Goal: Information Seeking & Learning: Check status

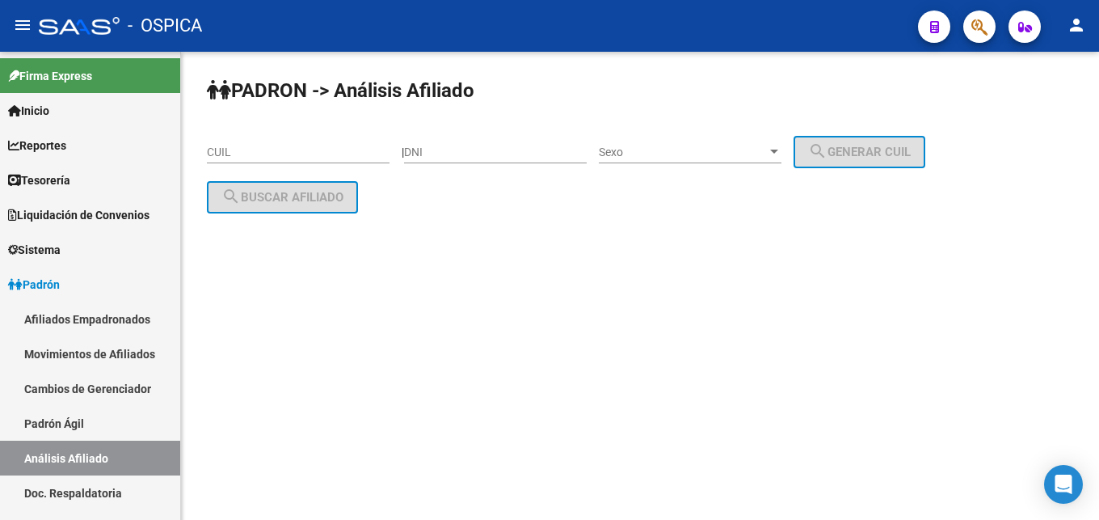
click at [511, 150] on input "DNI" at bounding box center [495, 152] width 183 height 14
paste input "2505706425057064"
type input "2"
paste input "25057064"
type input "25057064"
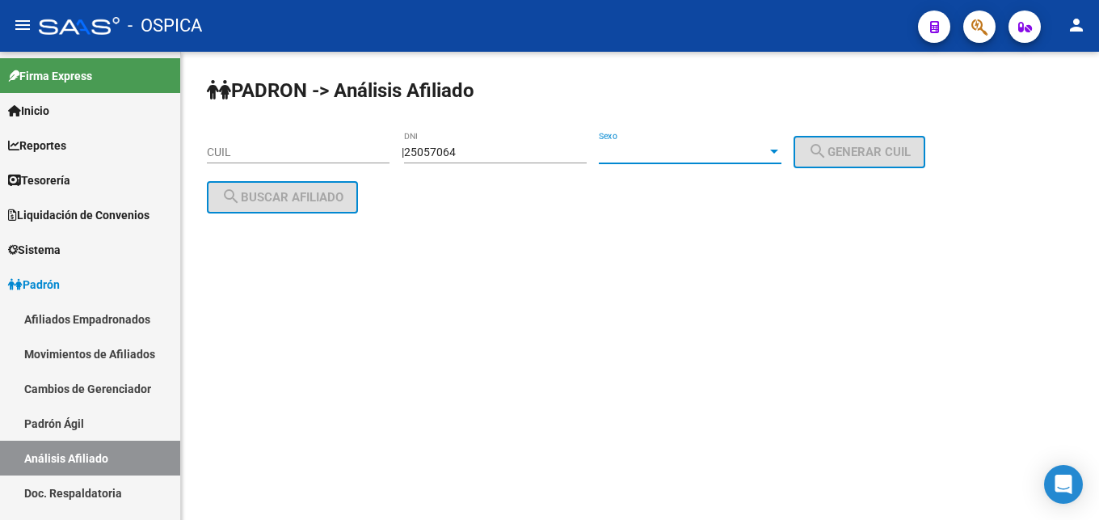
click at [651, 158] on span "Sexo" at bounding box center [683, 152] width 168 height 14
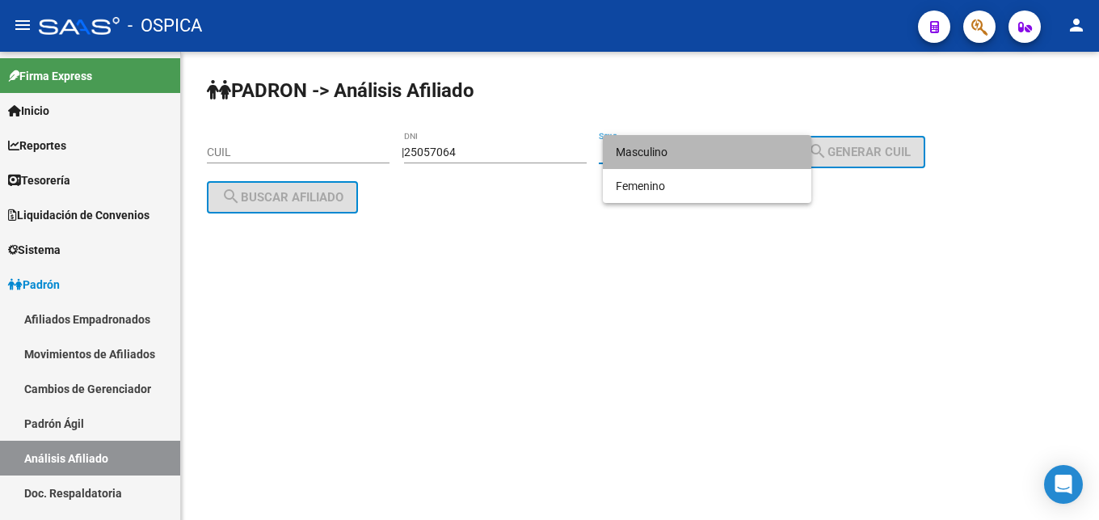
click at [651, 158] on span "Masculino" at bounding box center [707, 152] width 183 height 34
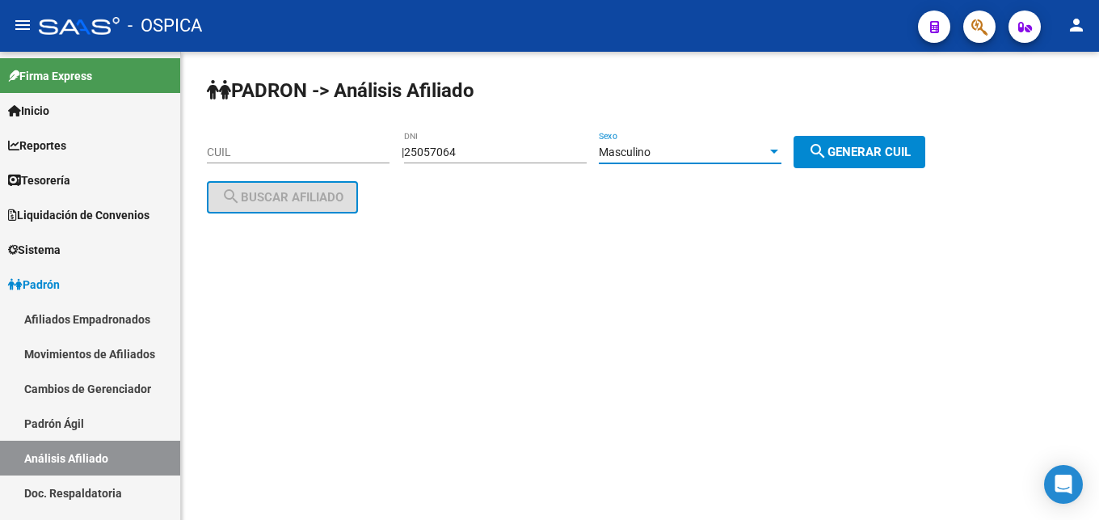
click at [880, 157] on span "search Generar CUIL" at bounding box center [859, 152] width 103 height 15
type input "20-25057064-4"
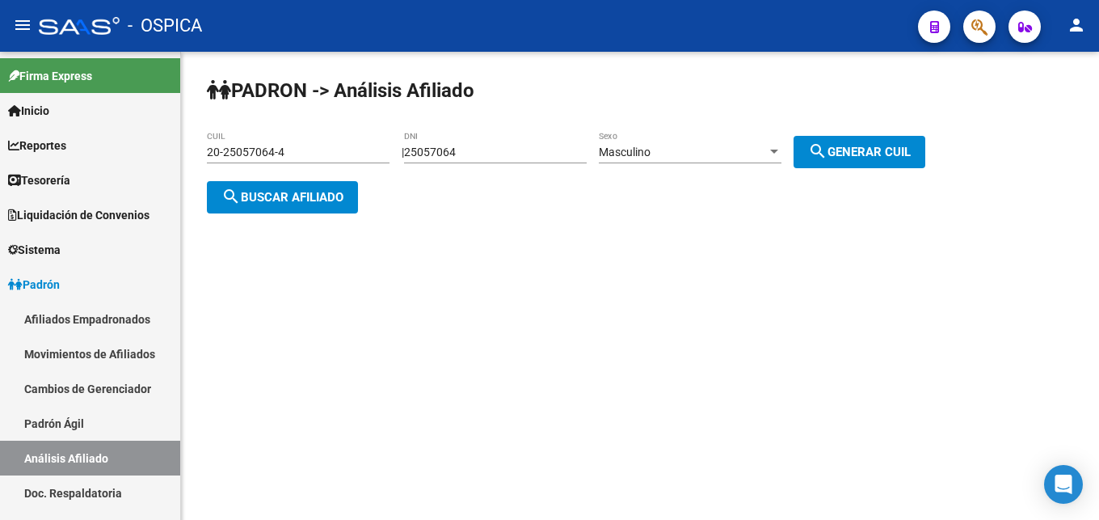
click at [305, 200] on span "search Buscar afiliado" at bounding box center [282, 197] width 122 height 15
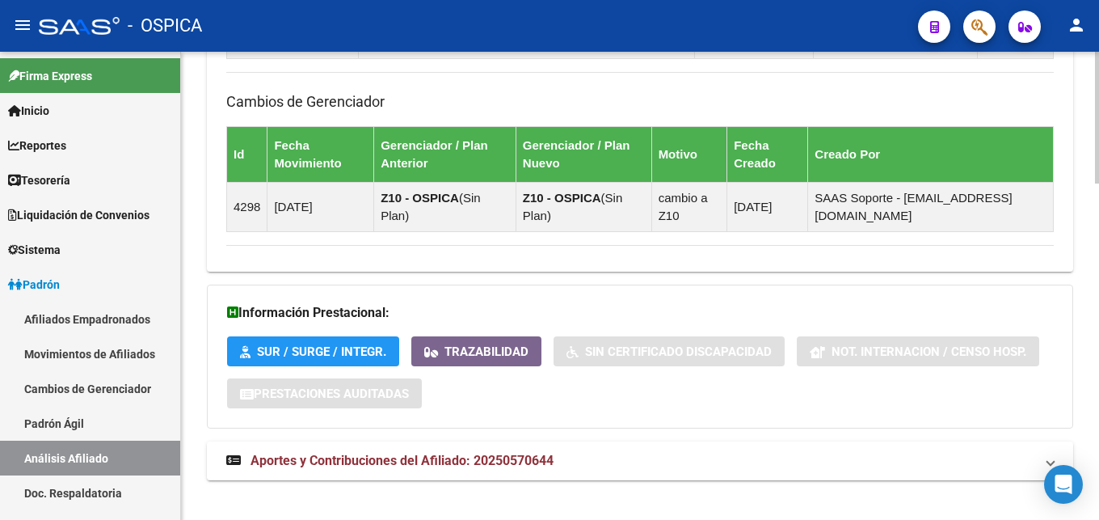
scroll to position [1191, 0]
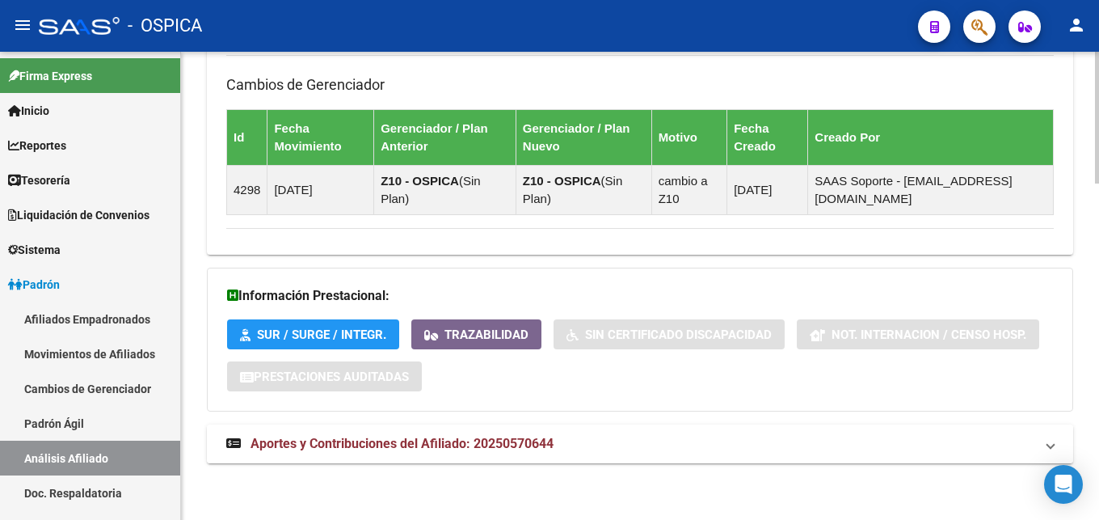
click at [523, 447] on span "Aportes y Contribuciones del Afiliado: 20250570644" at bounding box center [402, 443] width 303 height 15
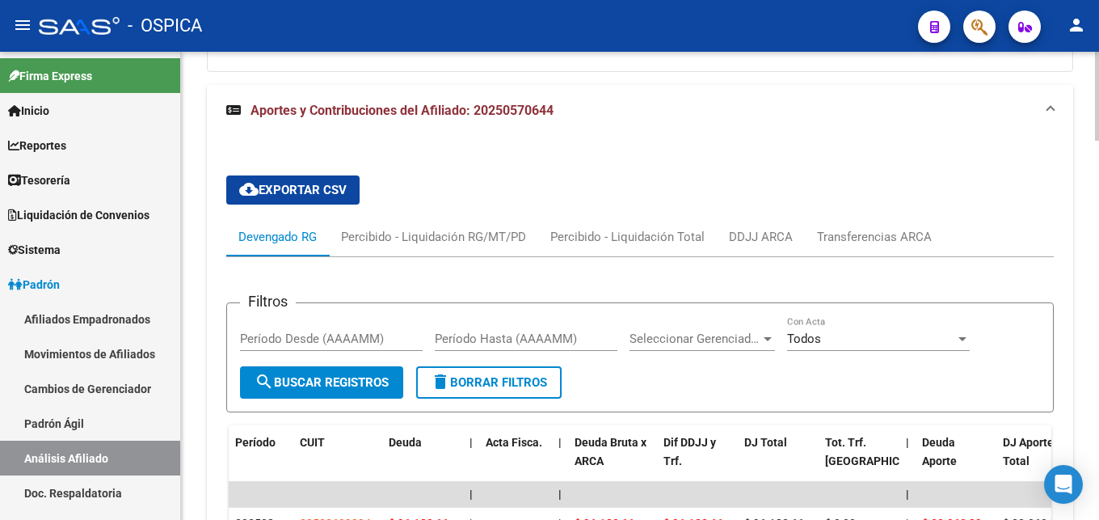
scroll to position [1533, 0]
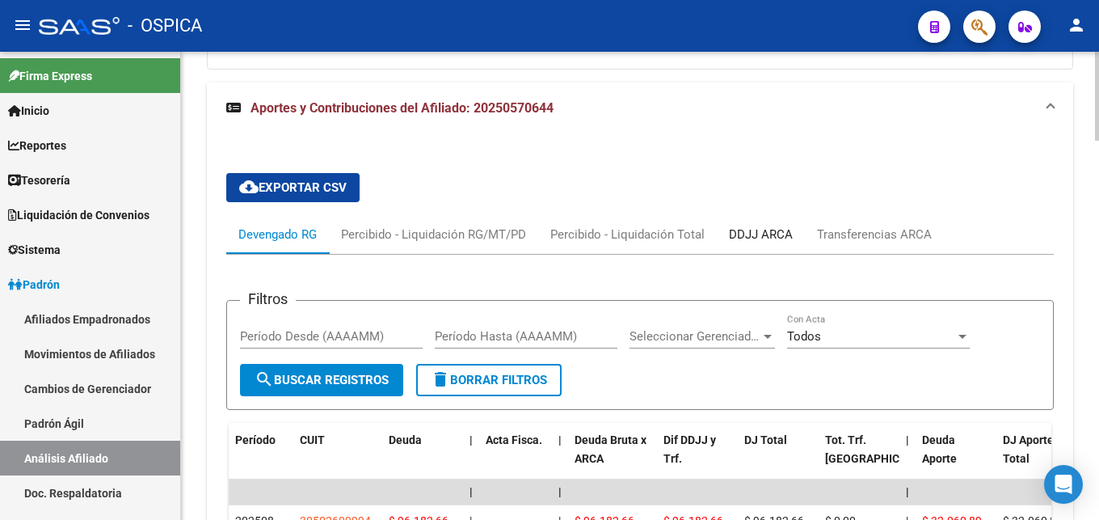
click at [765, 230] on div "DDJJ ARCA" at bounding box center [761, 234] width 64 height 18
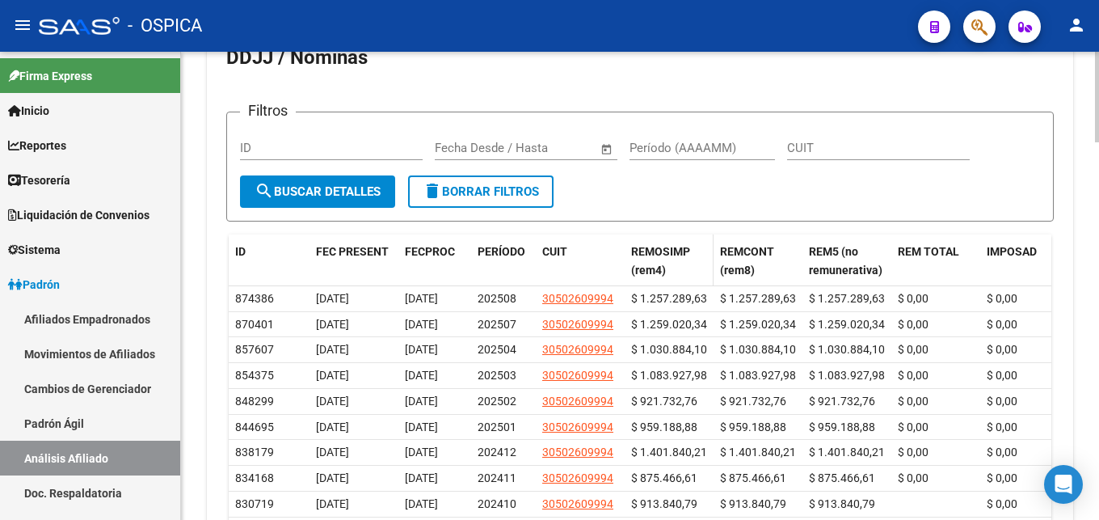
scroll to position [1680, 0]
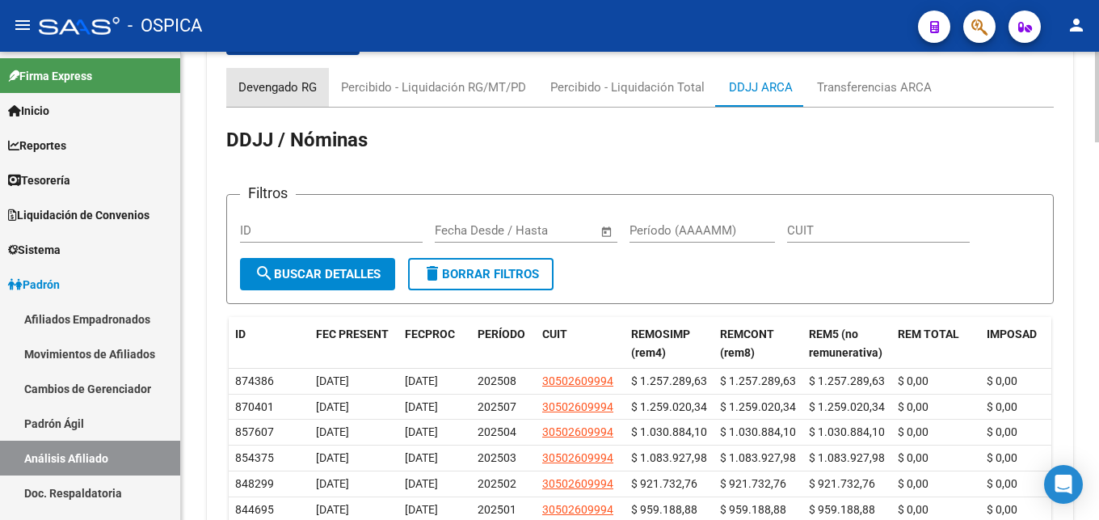
click at [290, 91] on div "Devengado RG" at bounding box center [277, 87] width 78 height 18
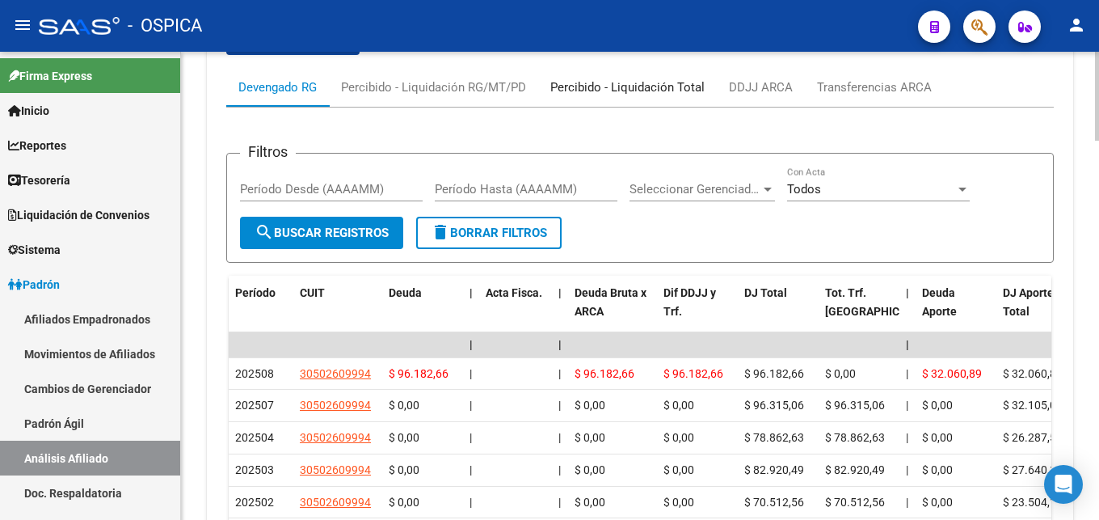
click at [622, 95] on div "Percibido - Liquidación Total" at bounding box center [627, 87] width 154 height 18
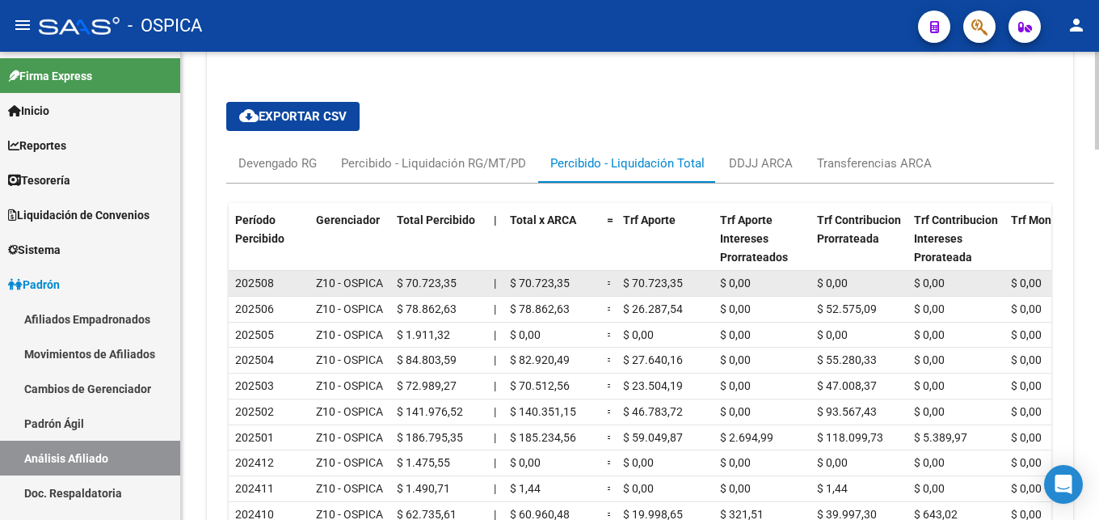
scroll to position [1598, 0]
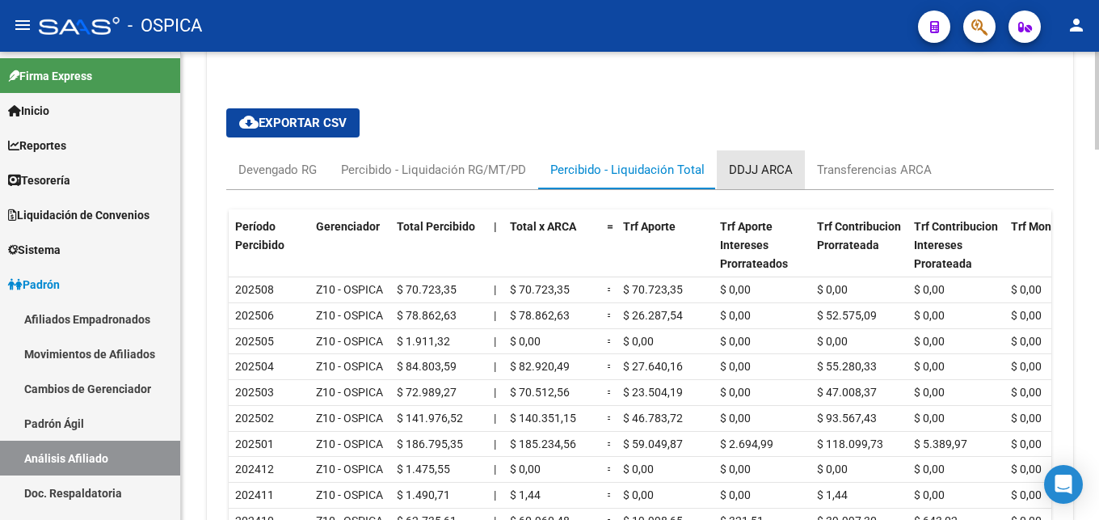
click at [795, 178] on div "DDJJ ARCA" at bounding box center [761, 169] width 88 height 39
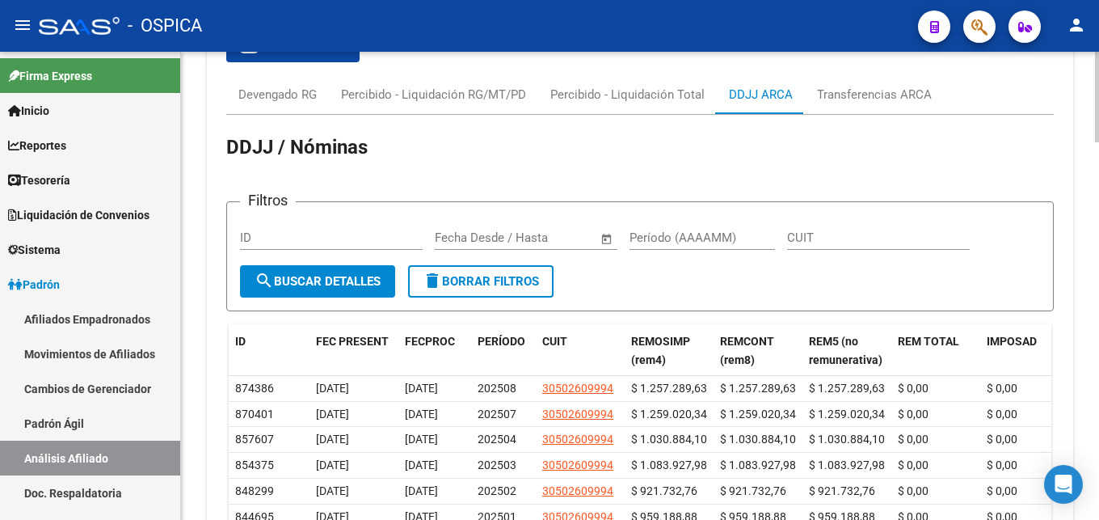
scroll to position [1680, 0]
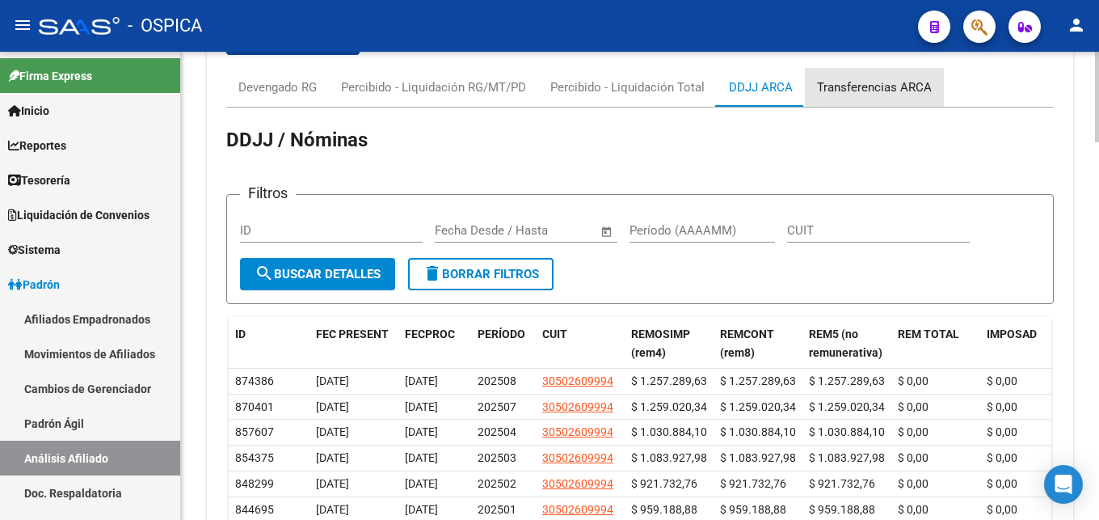
click at [886, 96] on div "Transferencias ARCA" at bounding box center [874, 87] width 139 height 39
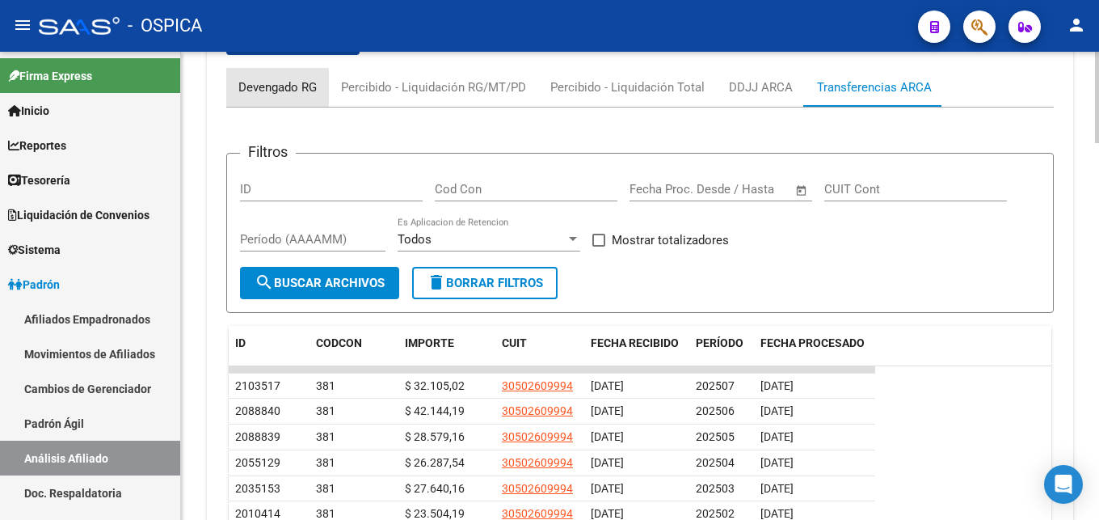
click at [299, 96] on div "Devengado RG" at bounding box center [277, 87] width 103 height 39
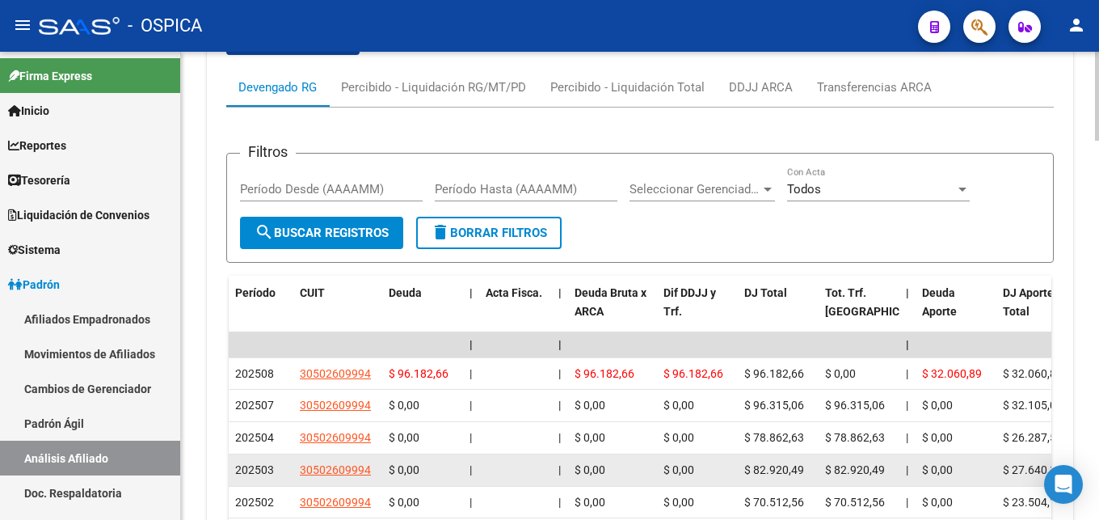
scroll to position [1433, 0]
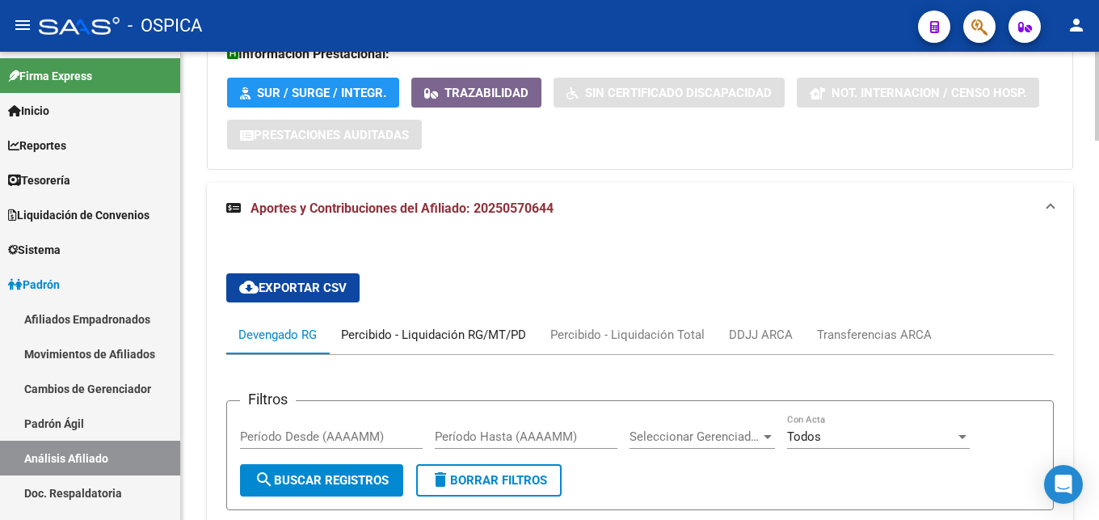
click at [491, 319] on div "Percibido - Liquidación RG/MT/PD" at bounding box center [433, 334] width 209 height 39
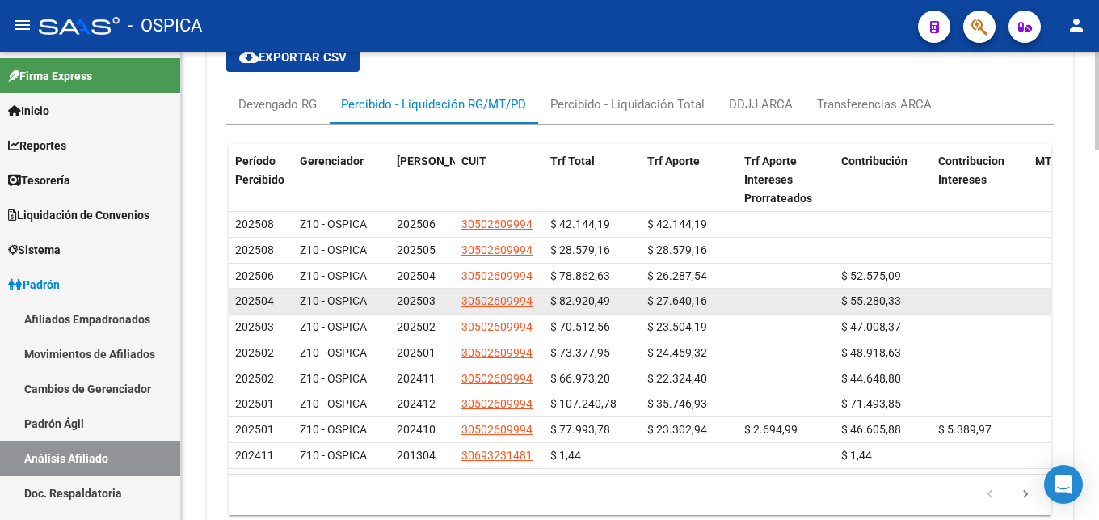
scroll to position [1635, 0]
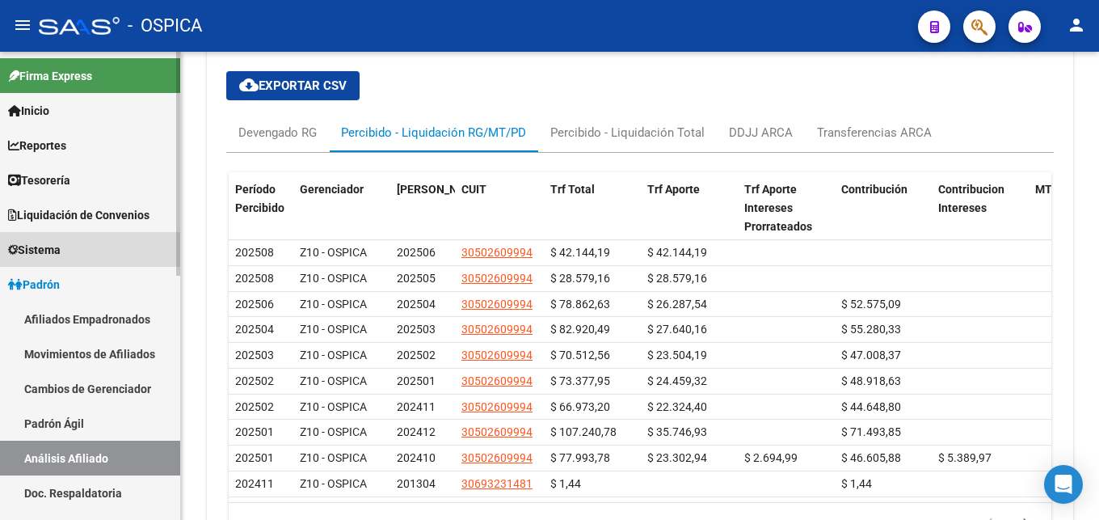
click at [33, 247] on span "Sistema" at bounding box center [34, 250] width 53 height 18
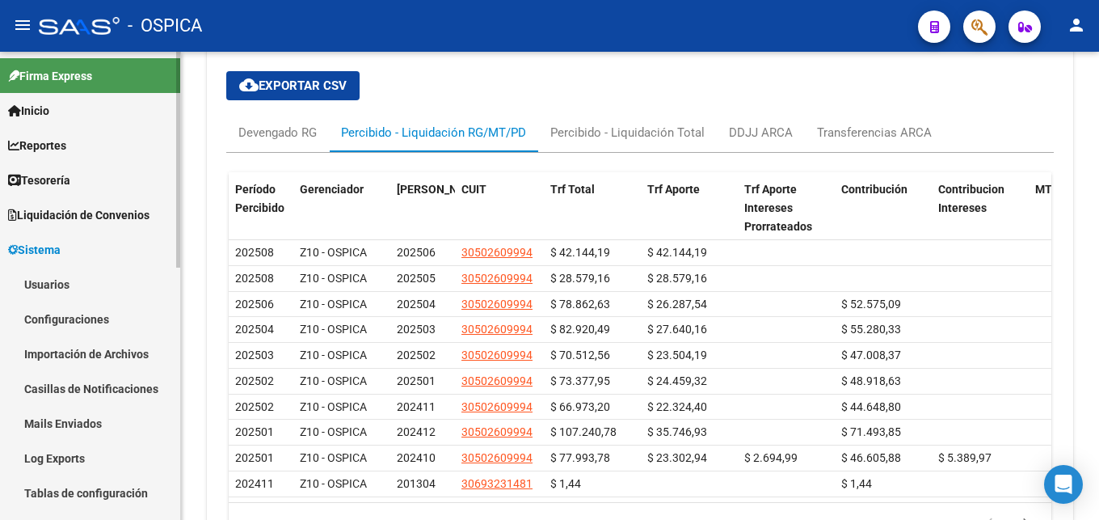
scroll to position [82, 0]
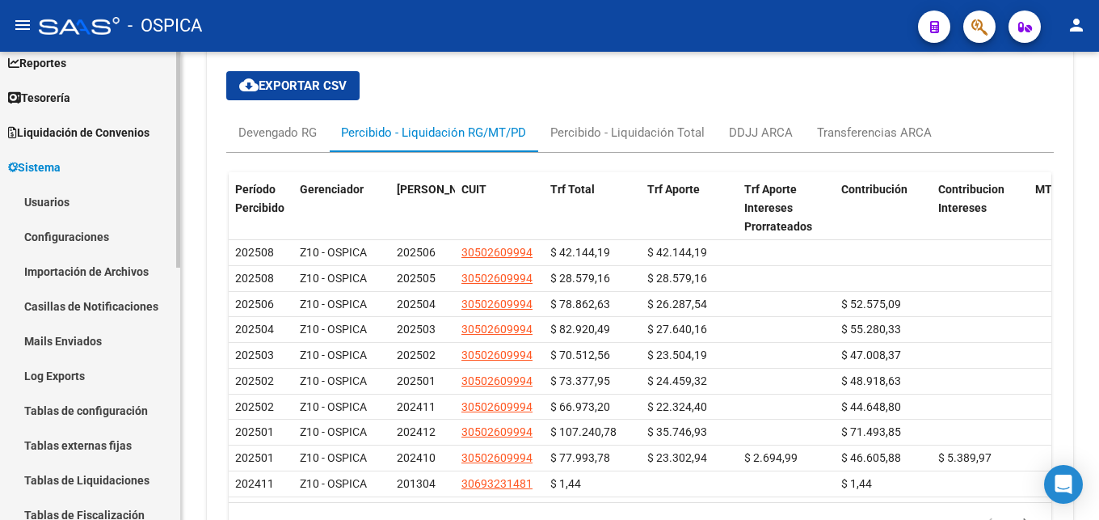
click at [78, 441] on link "Tablas externas fijas" at bounding box center [90, 445] width 180 height 35
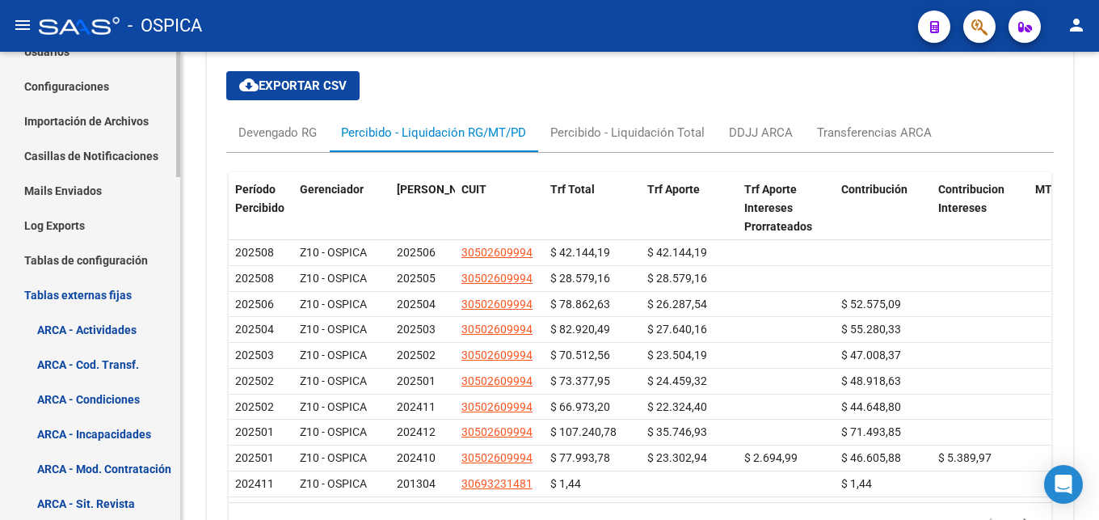
scroll to position [247, 0]
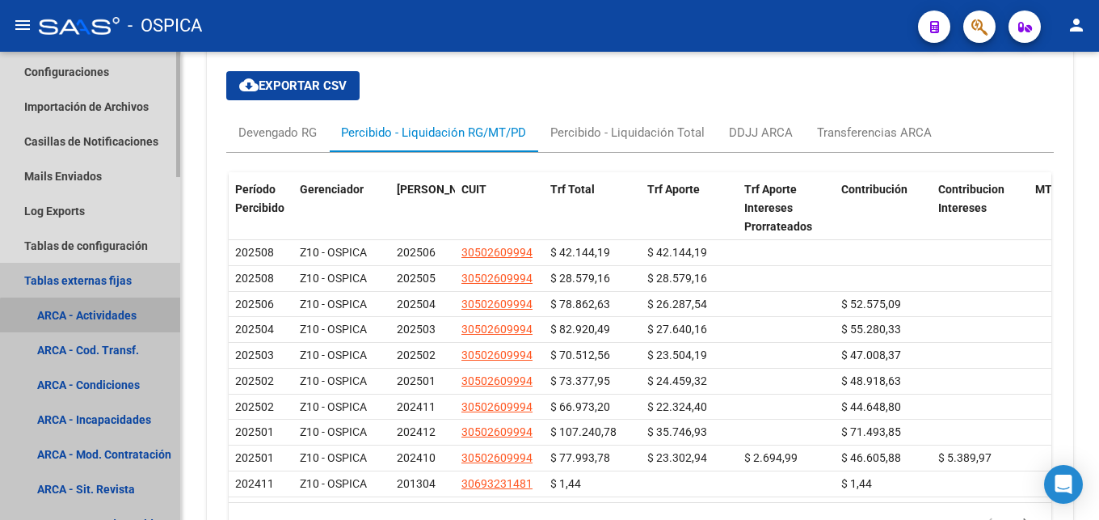
click at [111, 318] on link "ARCA - Actividades" at bounding box center [90, 314] width 180 height 35
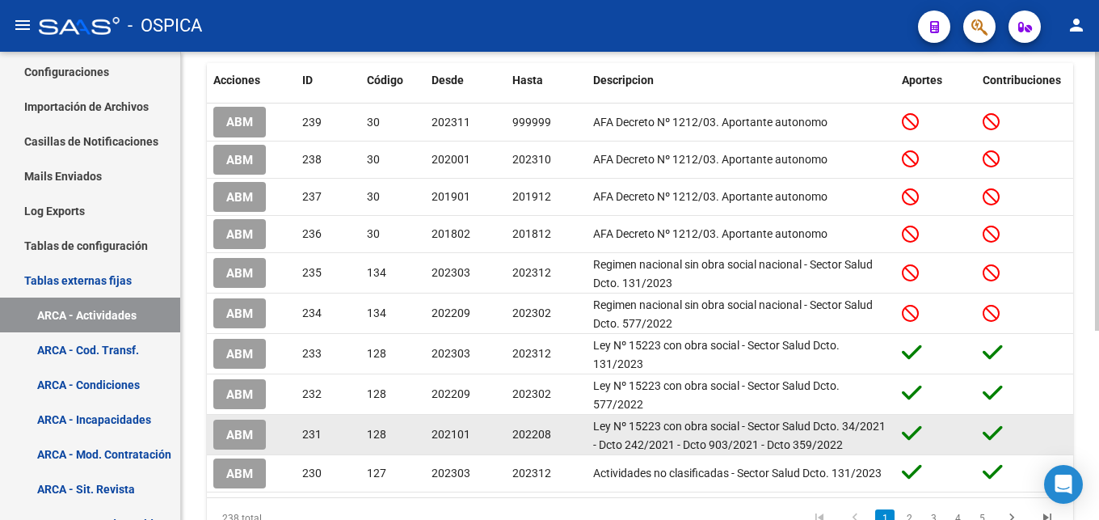
scroll to position [2, 0]
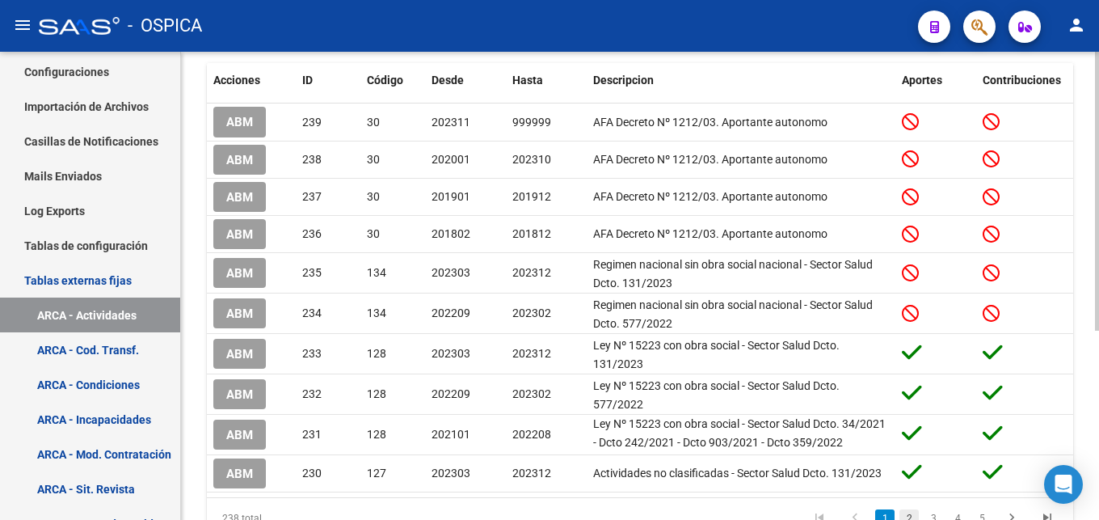
click at [913, 512] on link "2" at bounding box center [909, 518] width 19 height 18
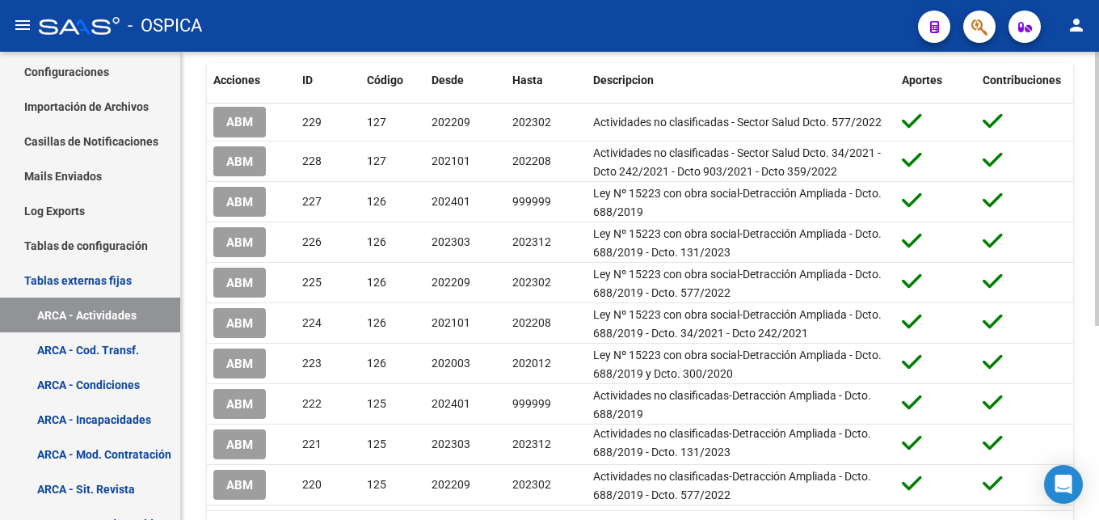
scroll to position [330, 0]
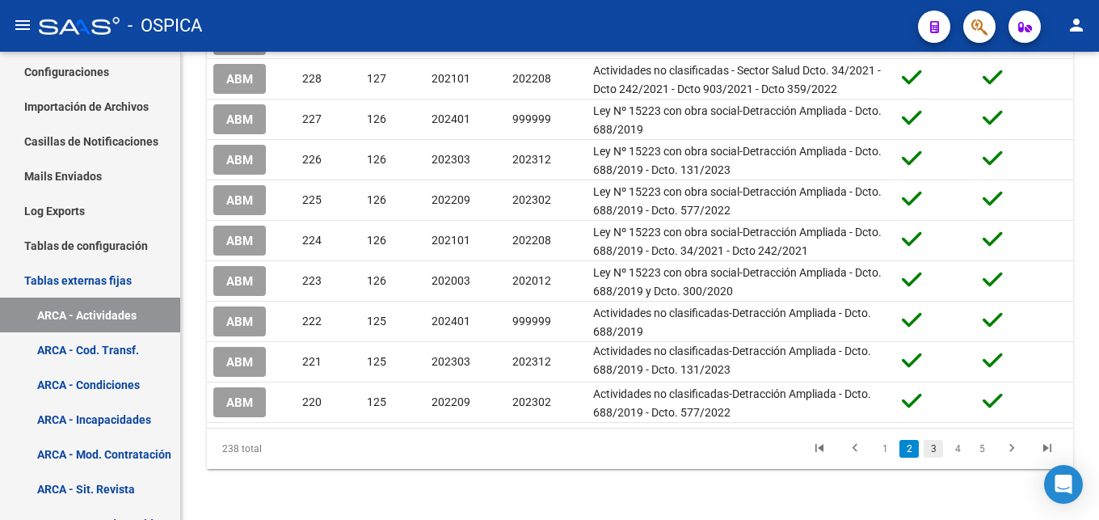
click at [941, 450] on link "3" at bounding box center [933, 449] width 19 height 18
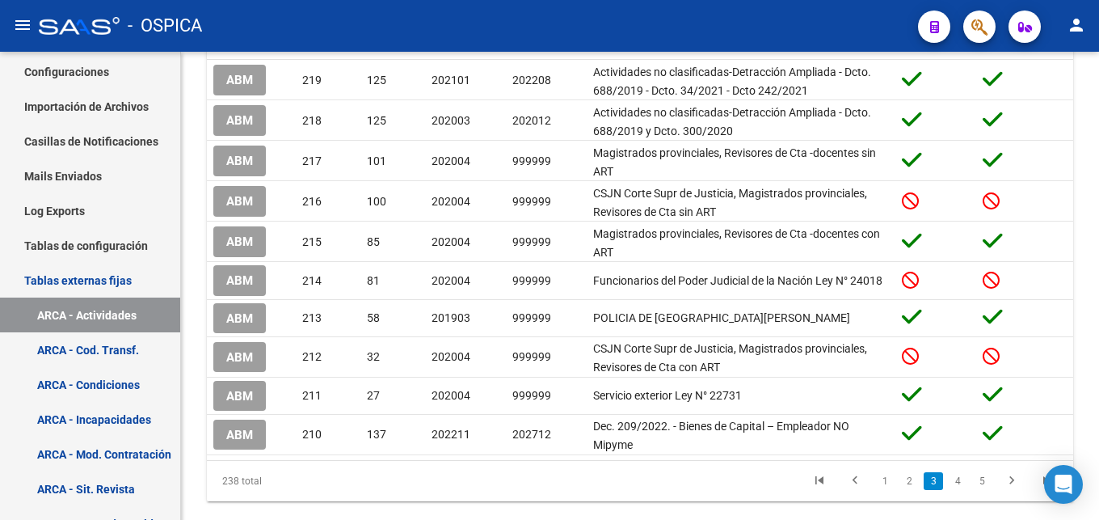
scroll to position [323, 0]
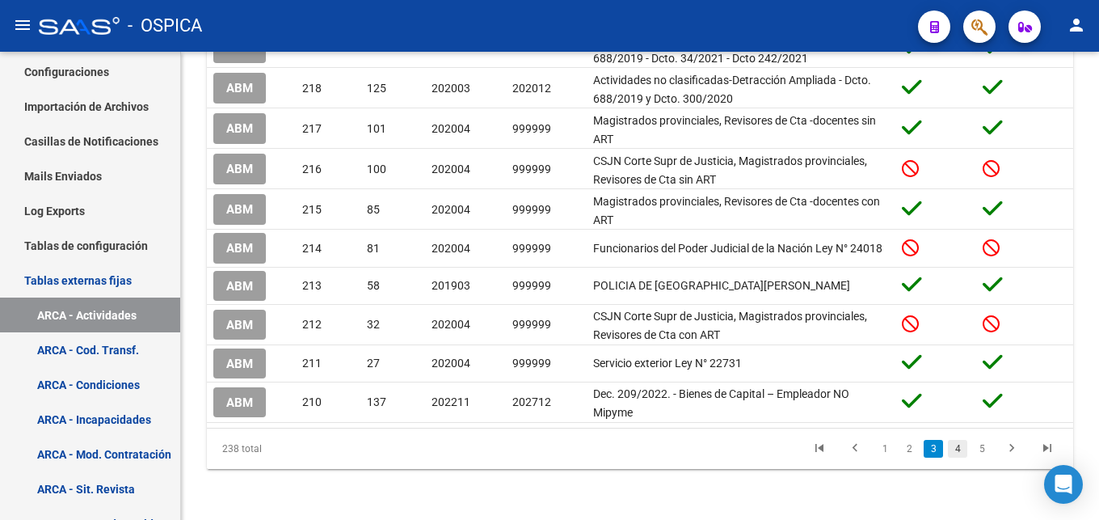
click at [952, 445] on link "4" at bounding box center [957, 449] width 19 height 18
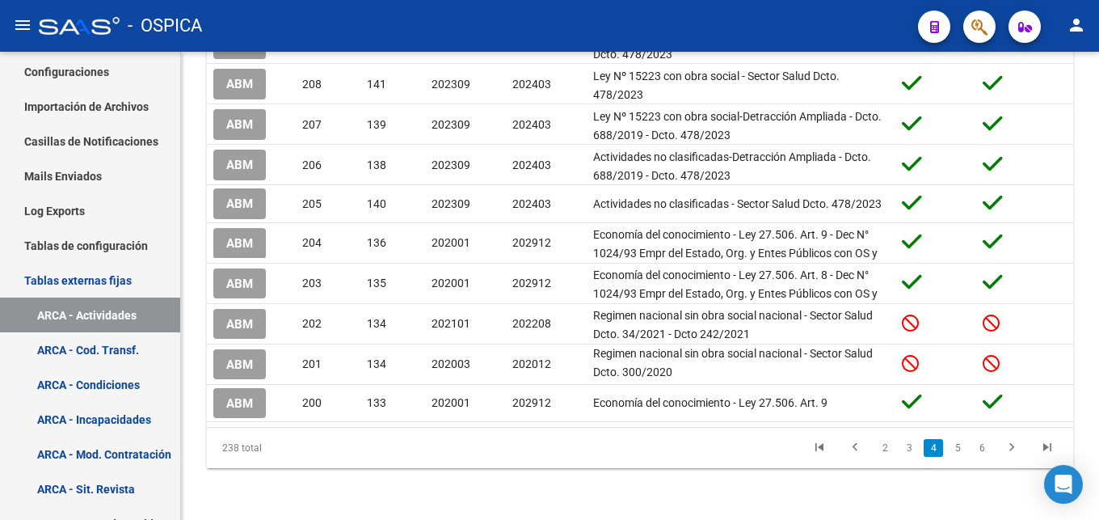
scroll to position [327, 0]
click at [972, 445] on link "6" at bounding box center [981, 449] width 19 height 18
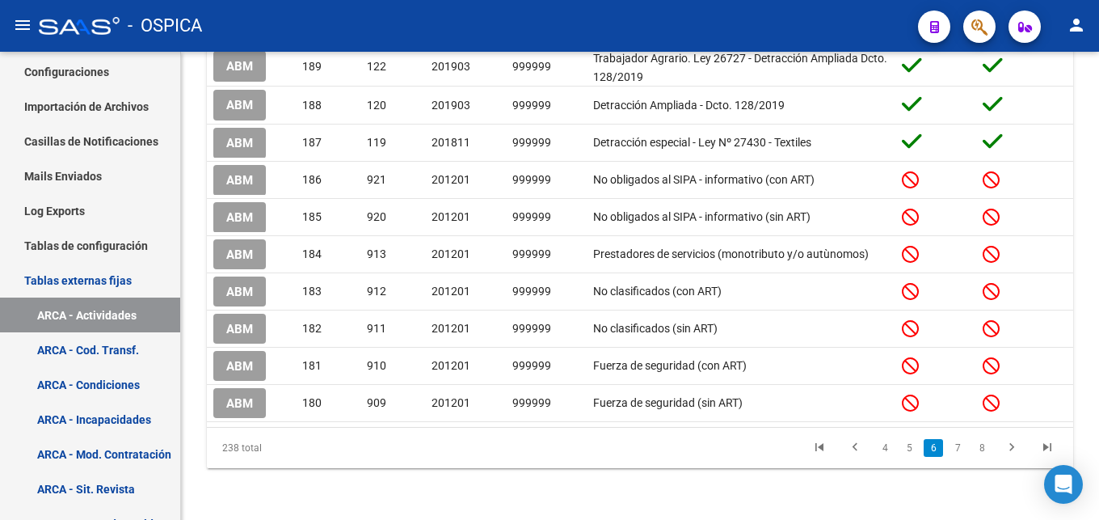
scroll to position [304, 0]
click at [1009, 449] on icon "go to next page" at bounding box center [1011, 449] width 21 height 19
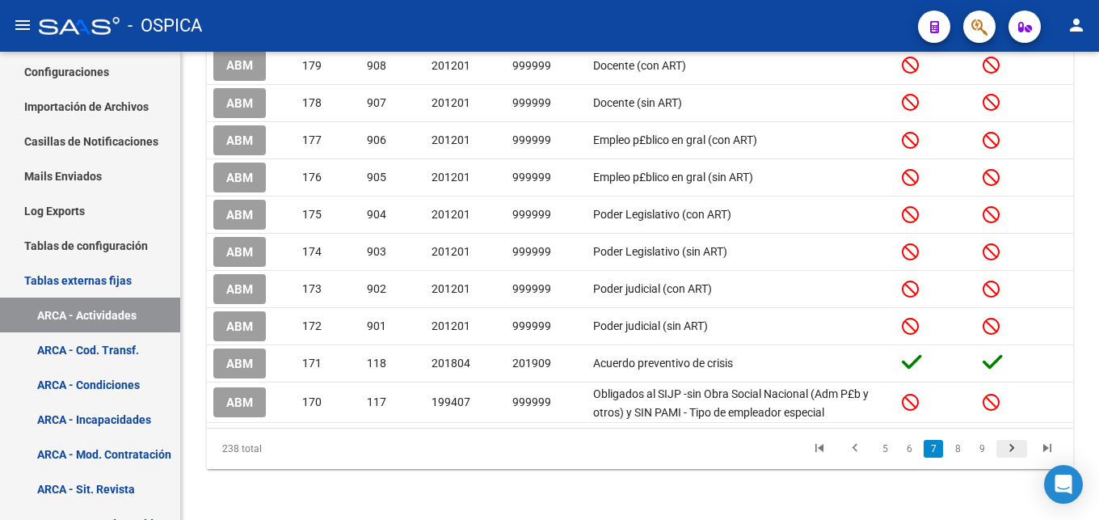
click at [998, 449] on link "go to next page" at bounding box center [1012, 449] width 31 height 18
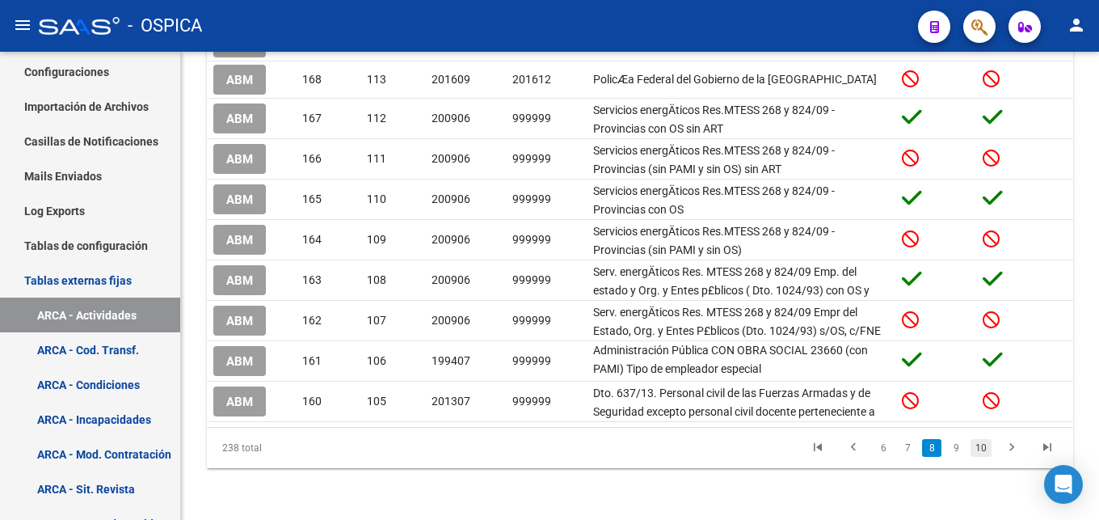
click at [986, 449] on link "10" at bounding box center [981, 448] width 21 height 18
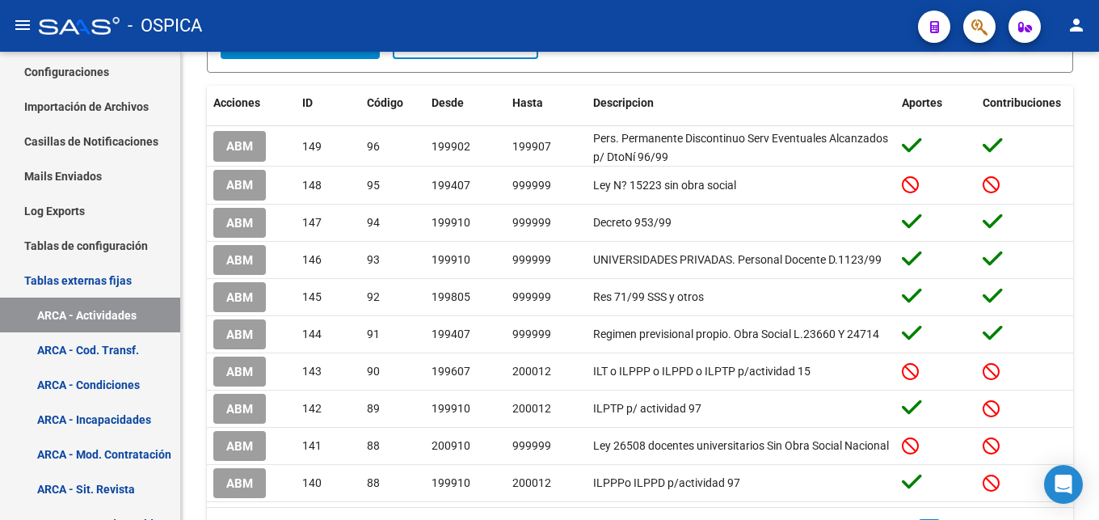
scroll to position [307, 0]
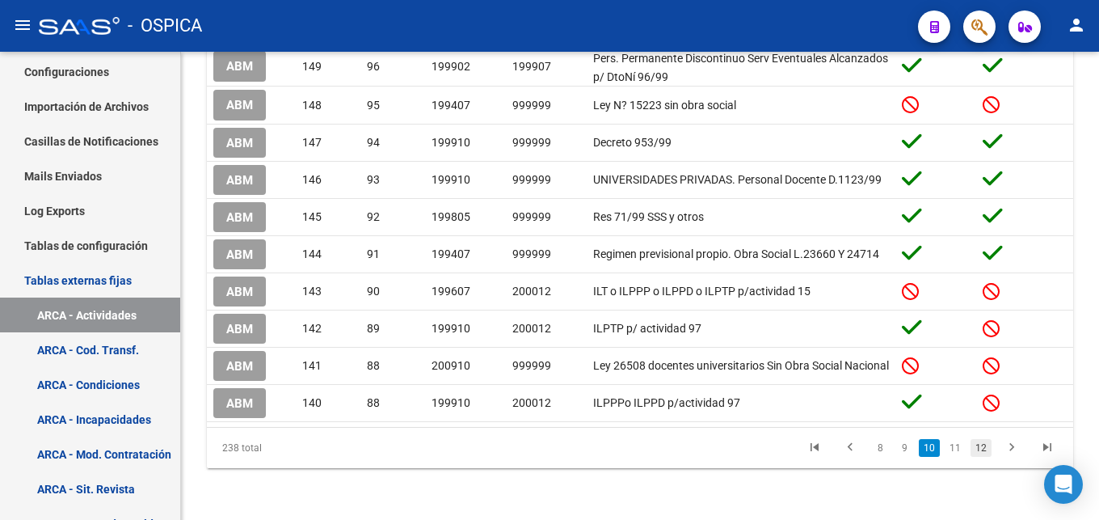
click at [984, 449] on link "12" at bounding box center [981, 448] width 21 height 18
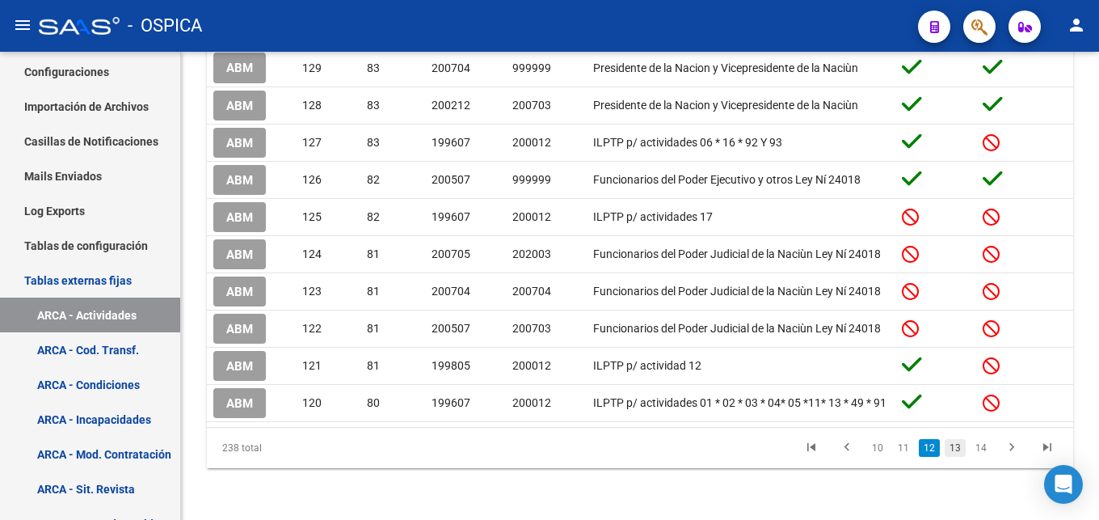
click at [953, 447] on link "13" at bounding box center [955, 448] width 21 height 18
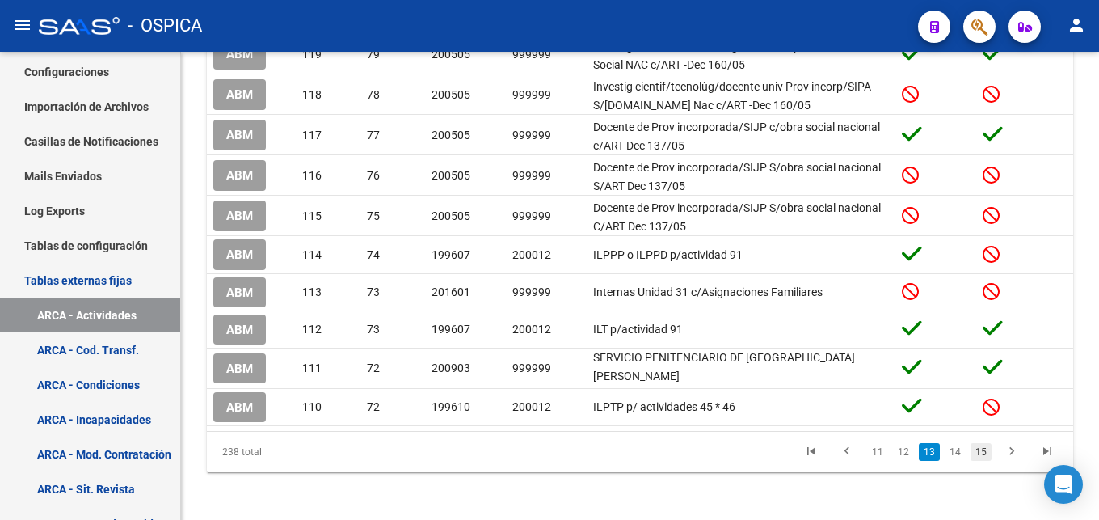
click at [977, 448] on link "15" at bounding box center [981, 452] width 21 height 18
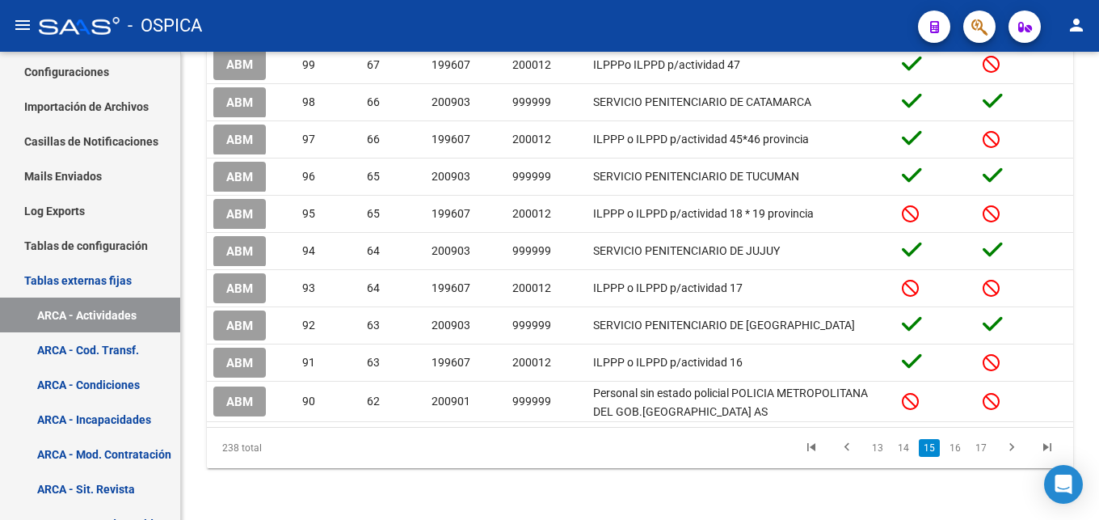
scroll to position [304, 0]
click at [1008, 449] on icon "go to next page" at bounding box center [1011, 449] width 21 height 19
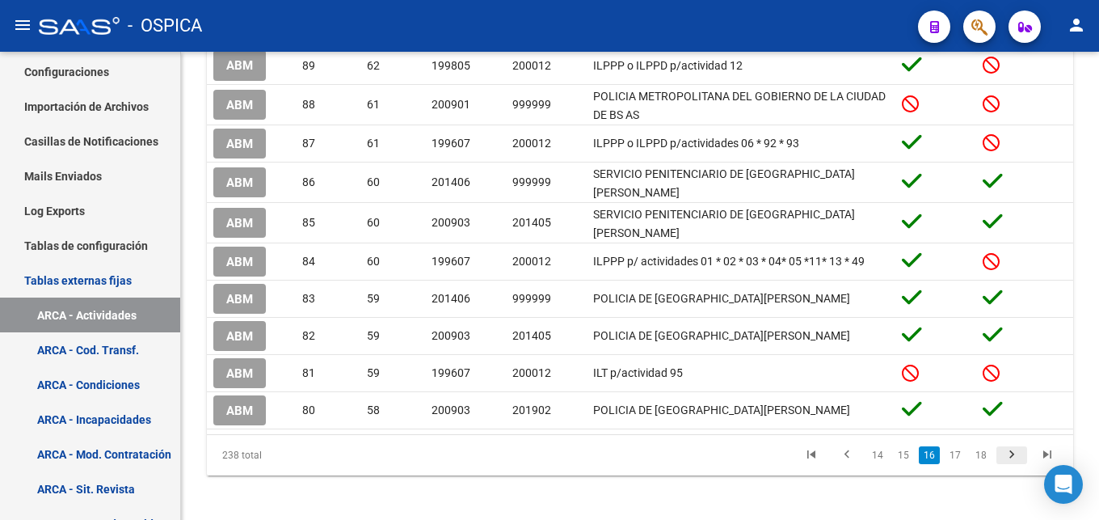
click at [1008, 449] on icon "go to next page" at bounding box center [1011, 456] width 21 height 19
click at [1008, 449] on div "238 total 15 16 17 18 19" at bounding box center [640, 455] width 866 height 40
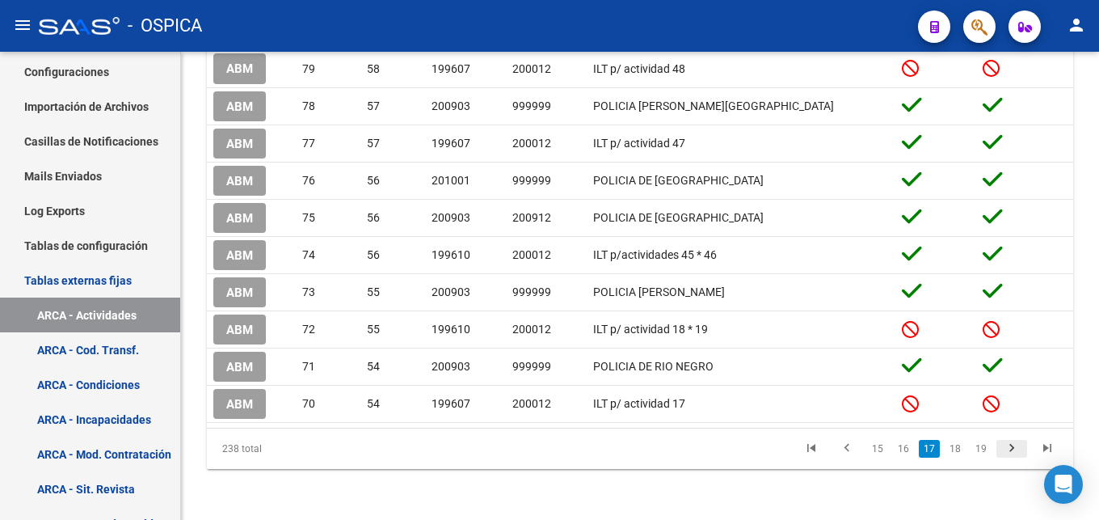
click at [1008, 449] on icon "go to next page" at bounding box center [1011, 449] width 21 height 19
click at [1008, 449] on div "238 total 15 16 17 18 19" at bounding box center [640, 448] width 866 height 40
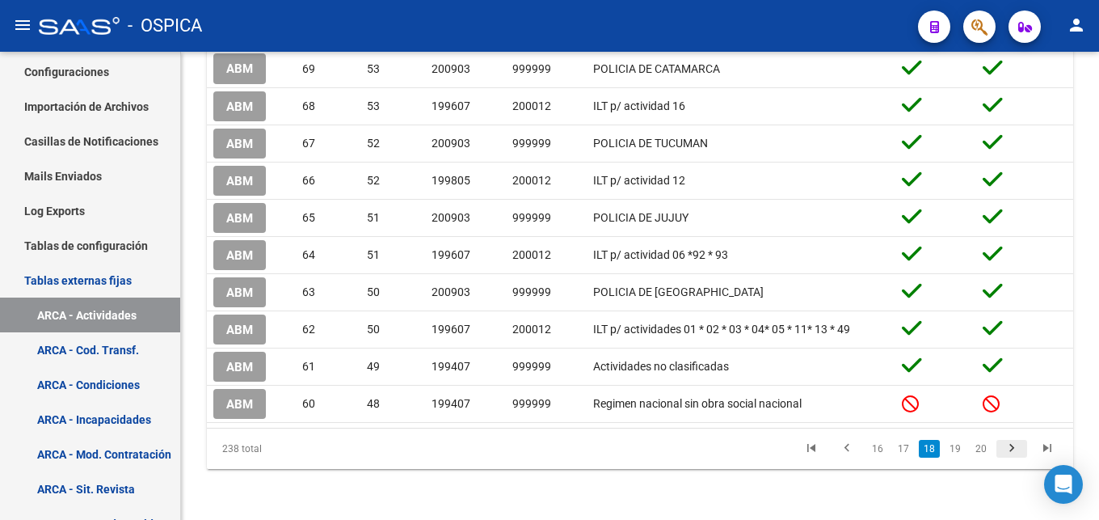
click at [1008, 449] on icon "go to next page" at bounding box center [1011, 449] width 21 height 19
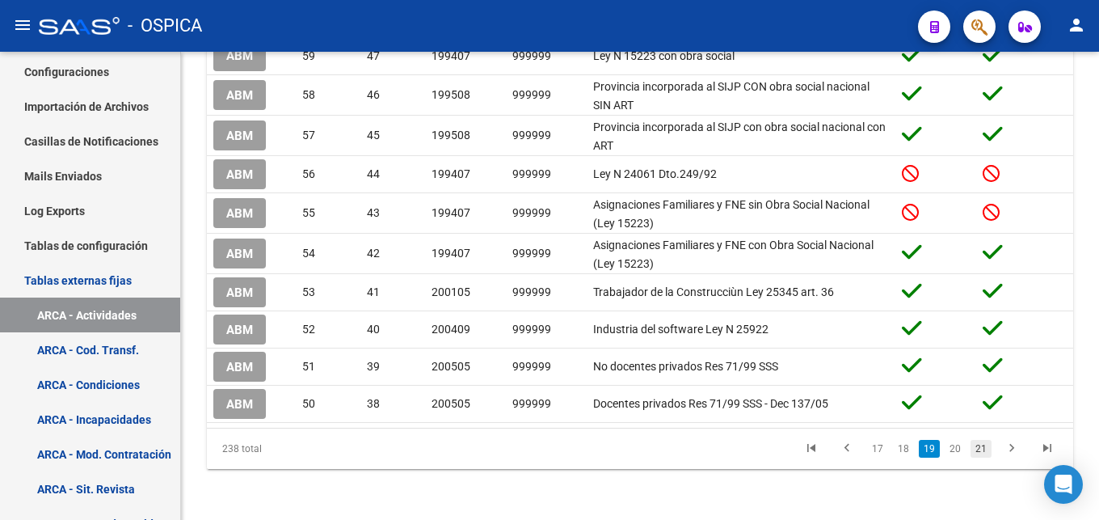
click at [985, 449] on link "21" at bounding box center [981, 449] width 21 height 18
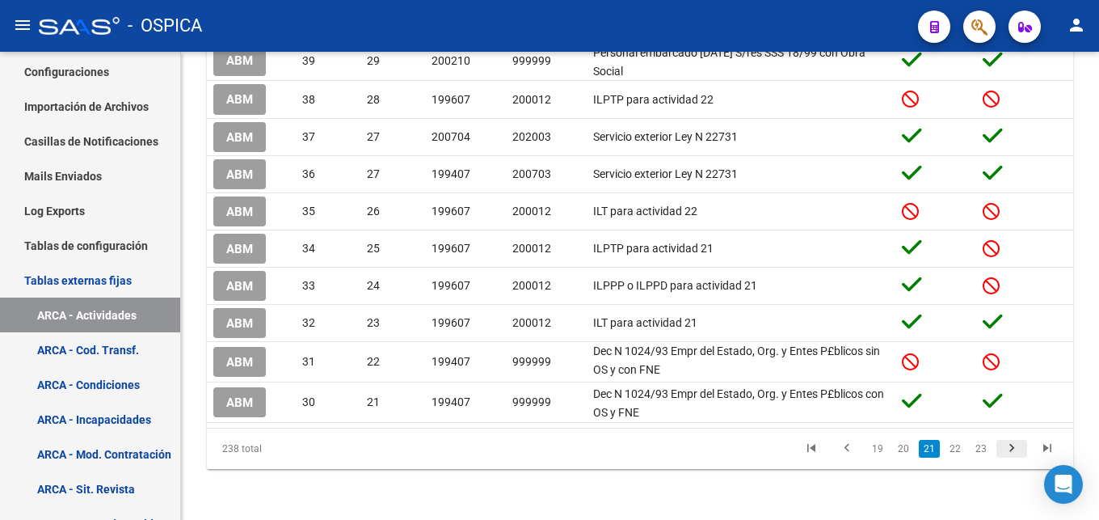
click at [1012, 447] on icon "go to next page" at bounding box center [1011, 449] width 21 height 19
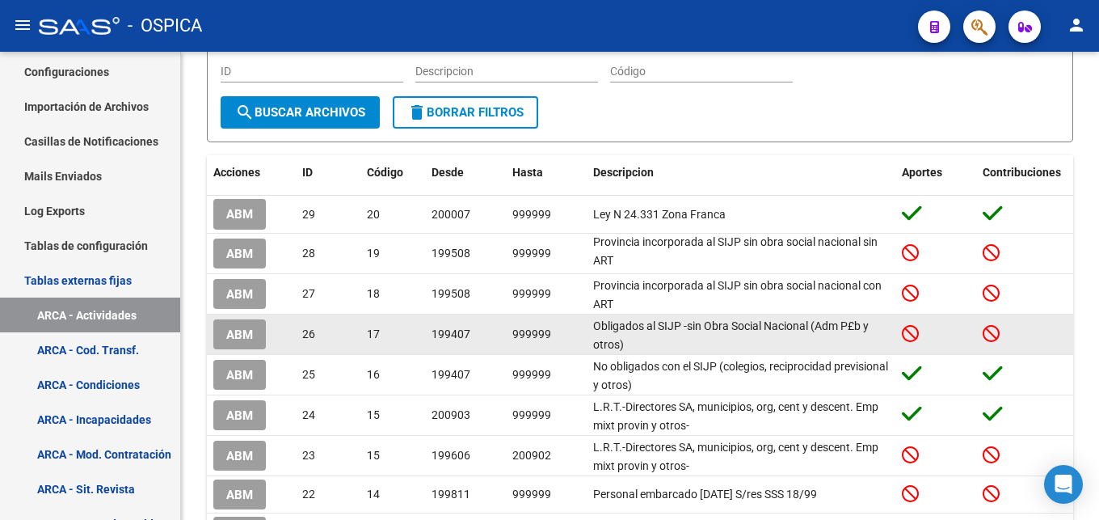
scroll to position [2, 0]
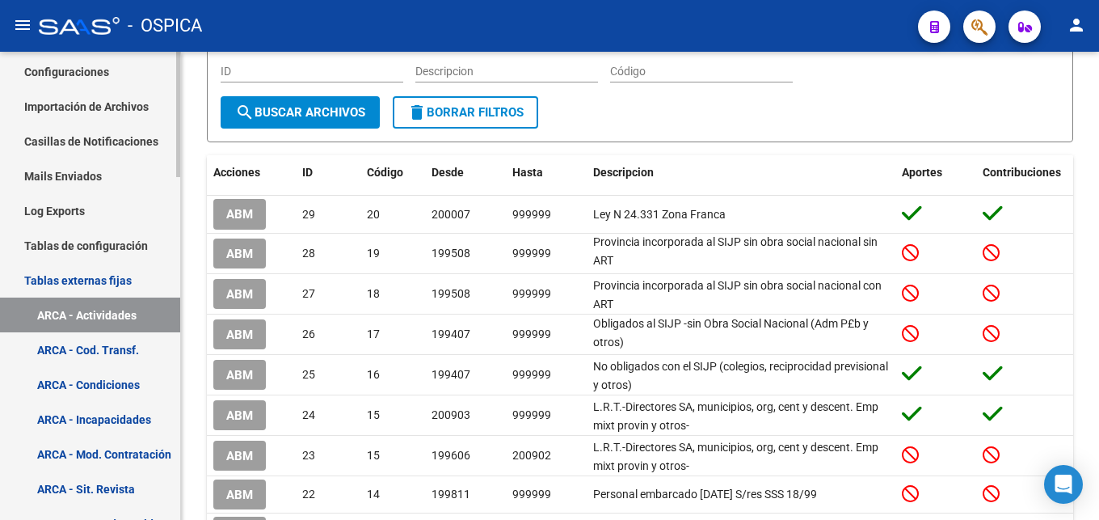
click at [74, 487] on link "ARCA - Sit. Revista" at bounding box center [90, 488] width 180 height 35
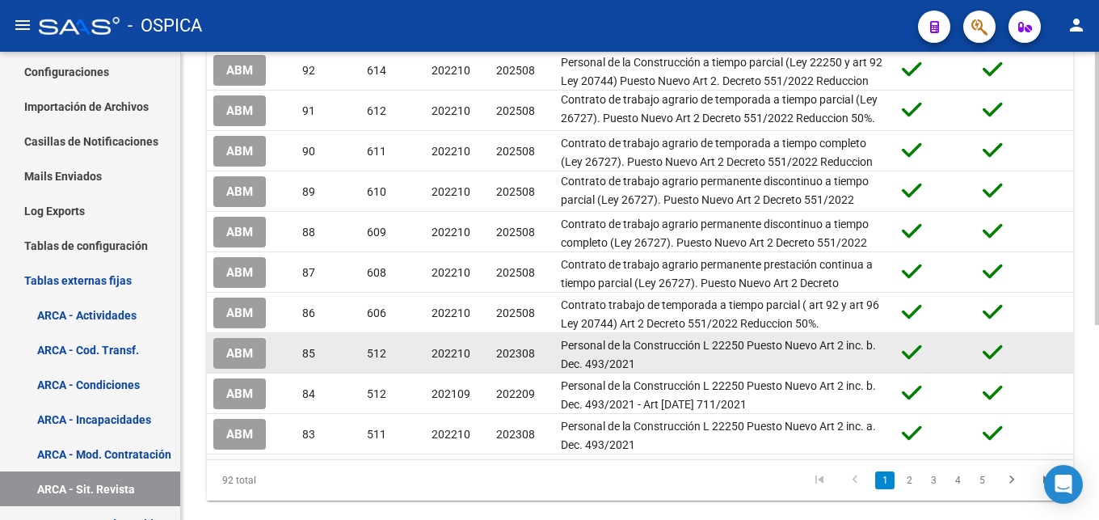
scroll to position [330, 0]
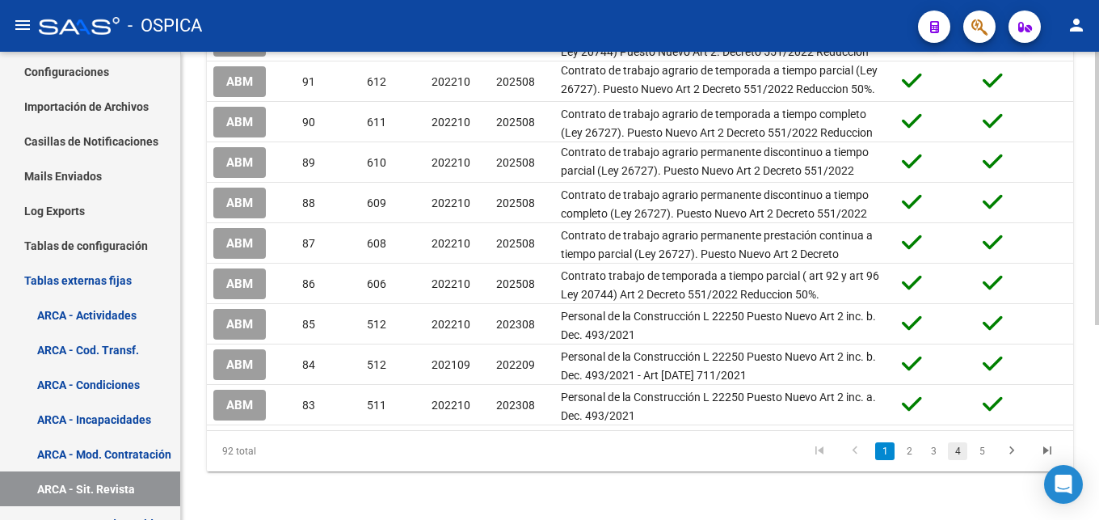
click at [958, 453] on link "4" at bounding box center [957, 451] width 19 height 18
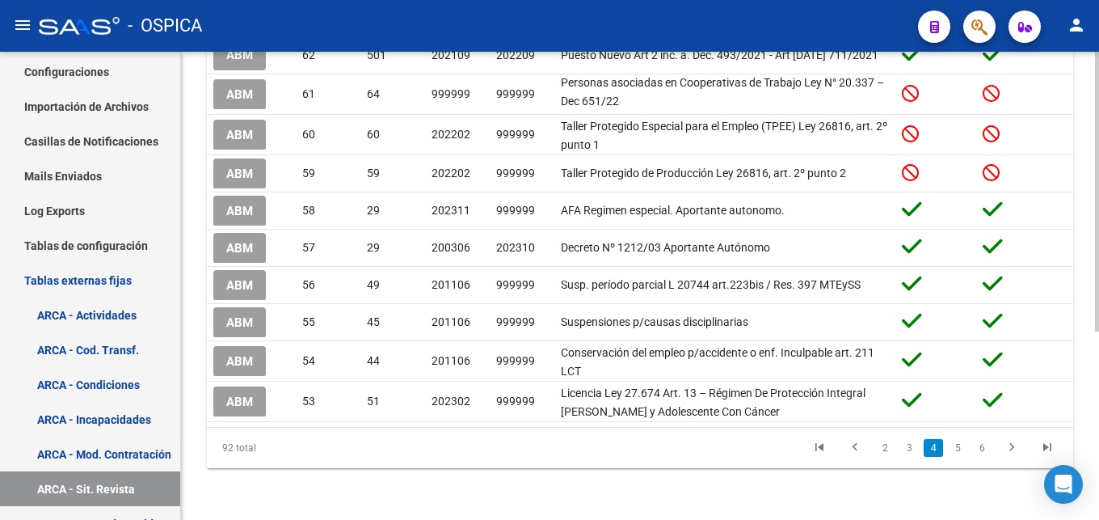
scroll to position [310, 0]
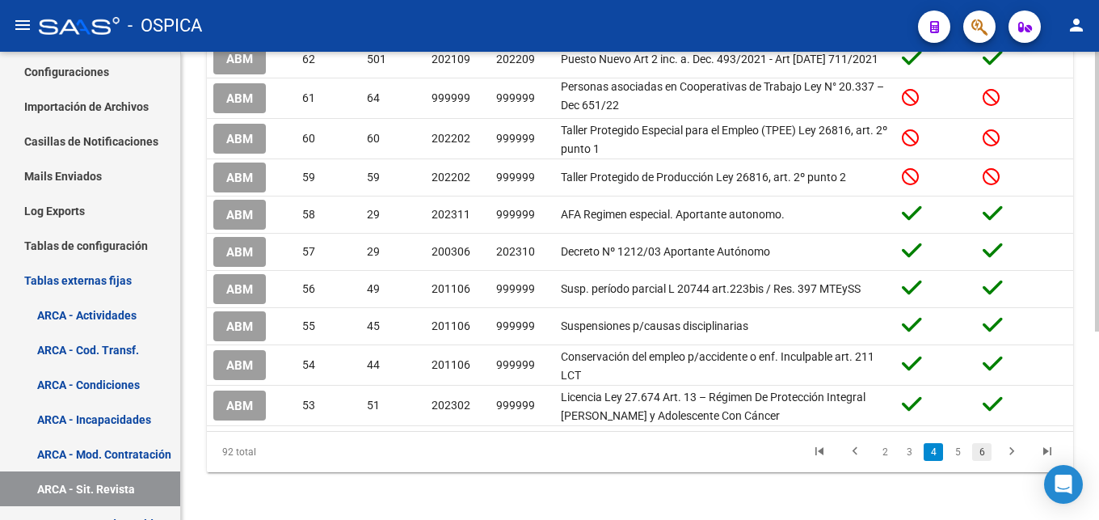
click at [974, 451] on link "6" at bounding box center [981, 452] width 19 height 18
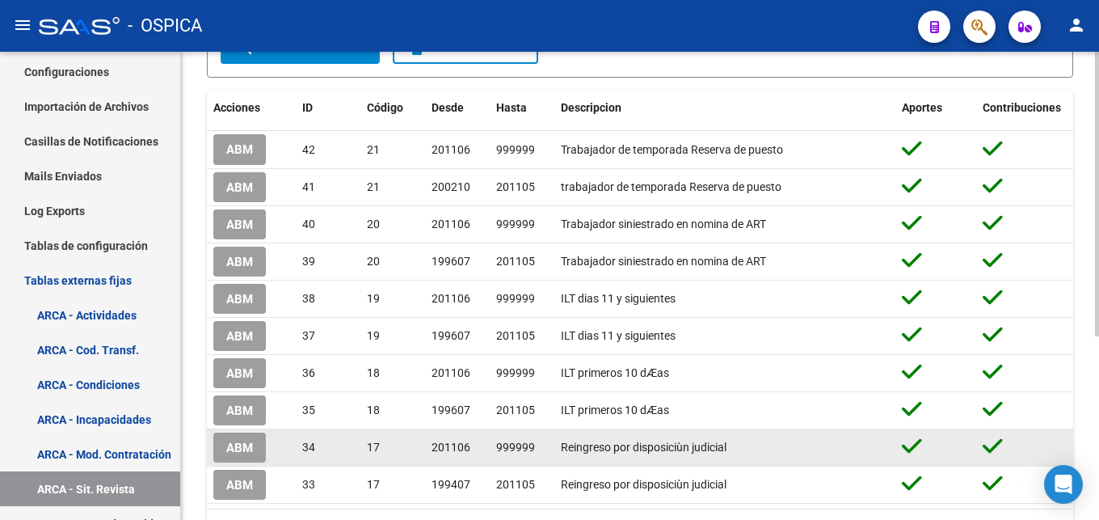
scroll to position [302, 0]
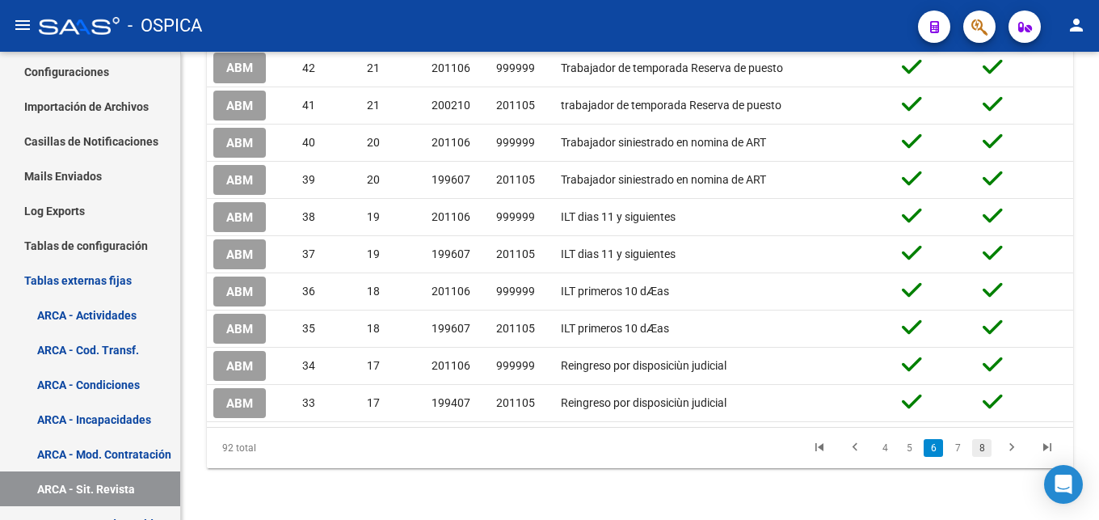
click at [981, 453] on link "8" at bounding box center [981, 448] width 19 height 18
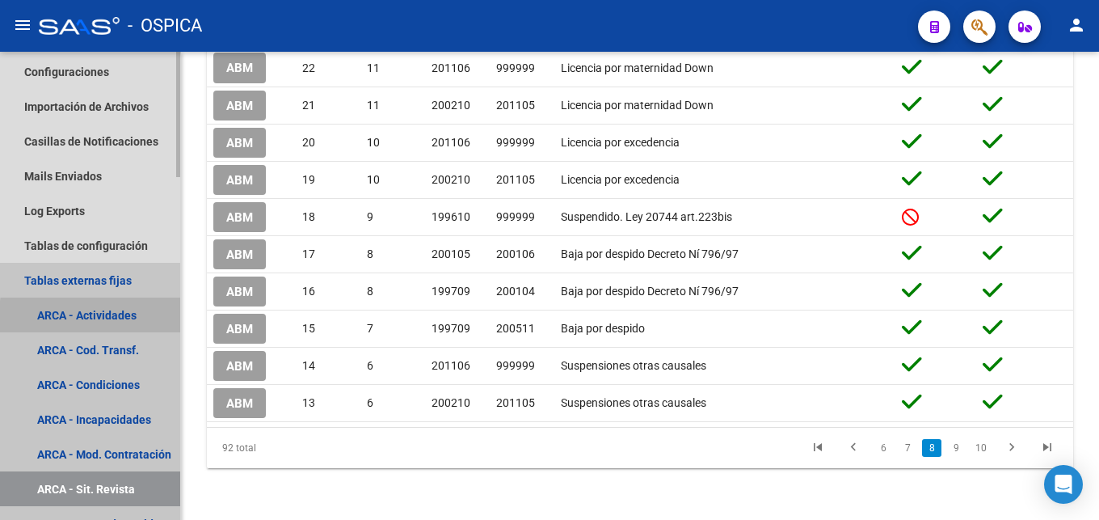
click at [128, 320] on link "ARCA - Actividades" at bounding box center [90, 314] width 180 height 35
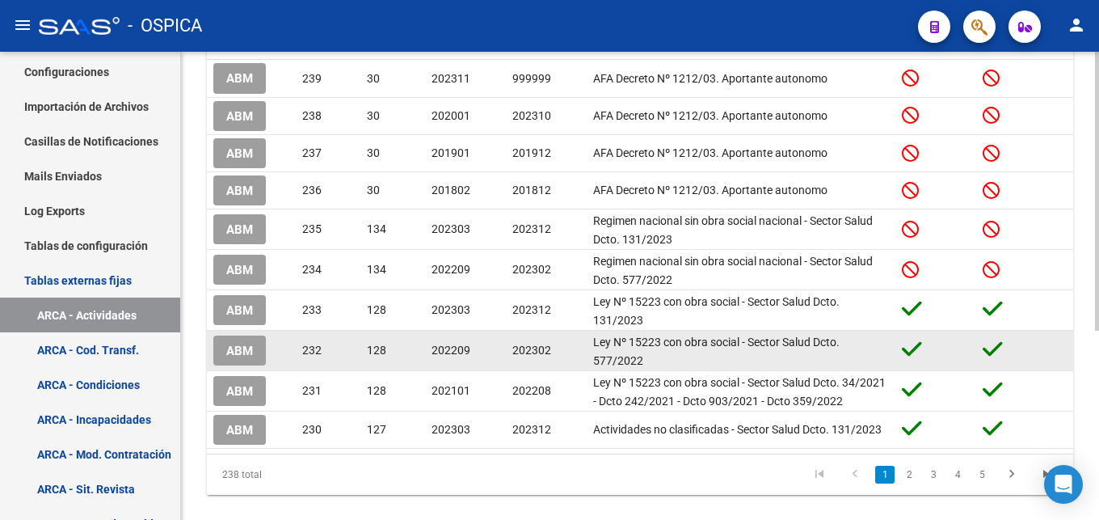
scroll to position [318, 0]
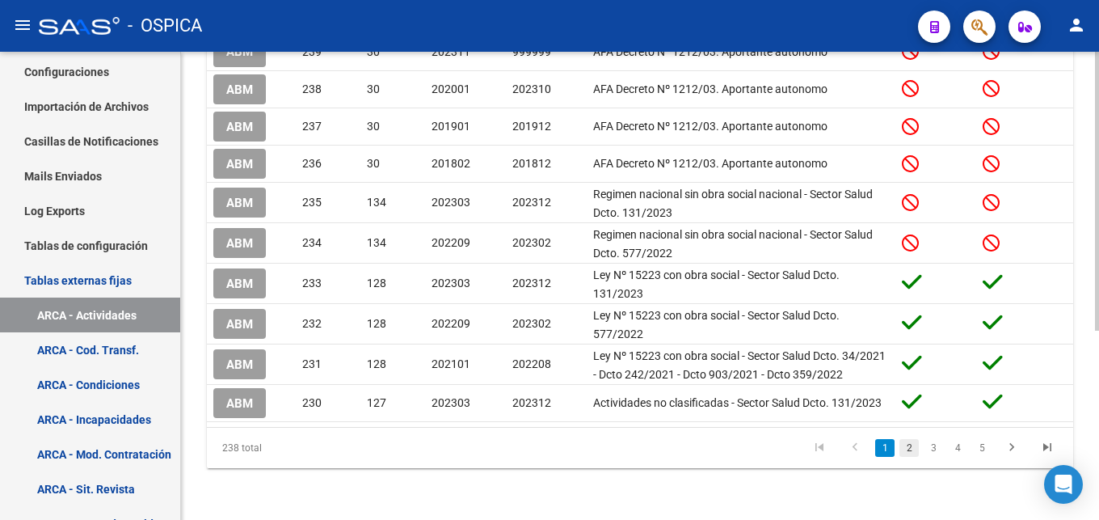
click at [905, 446] on link "2" at bounding box center [909, 448] width 19 height 18
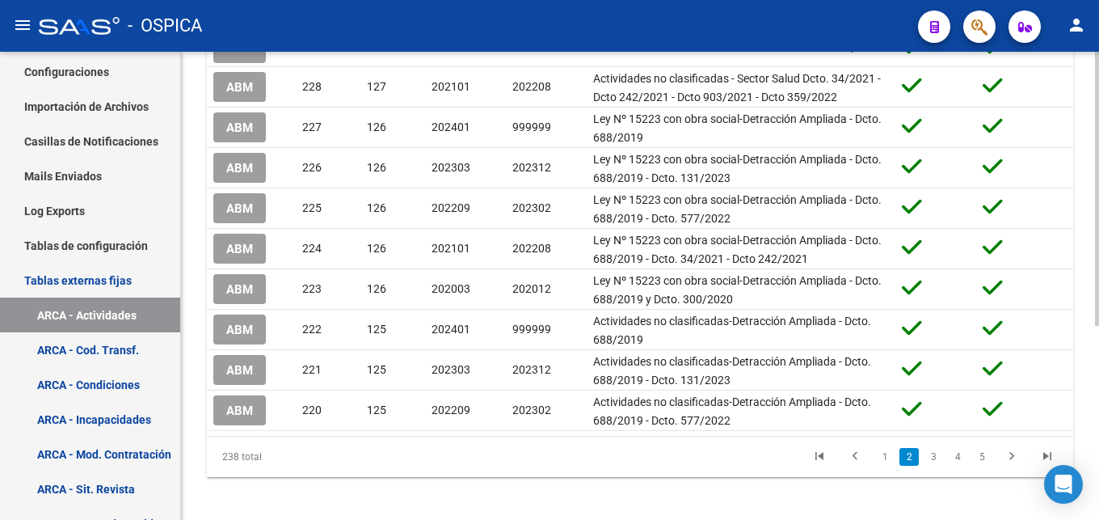
scroll to position [330, 0]
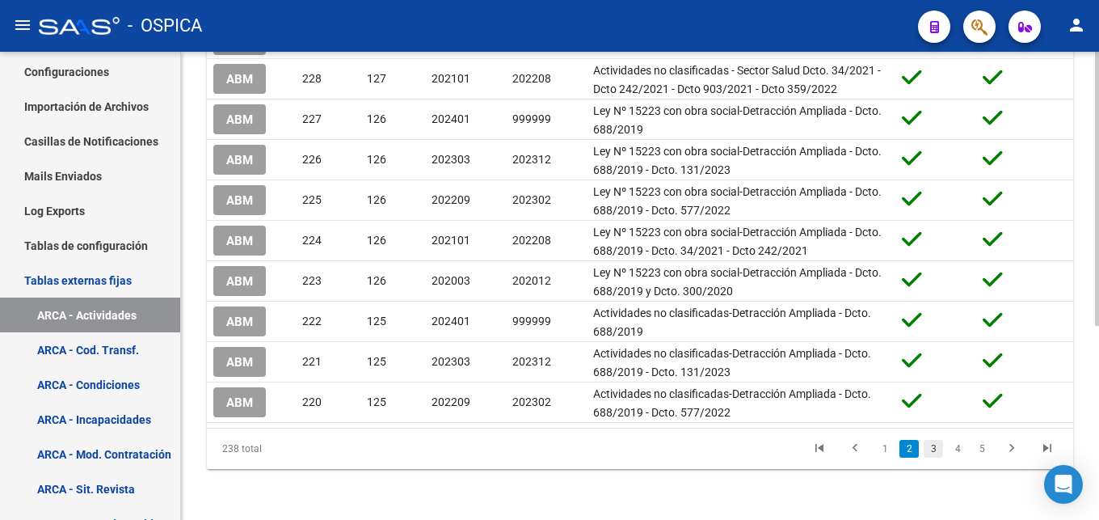
click at [937, 454] on link "3" at bounding box center [933, 449] width 19 height 18
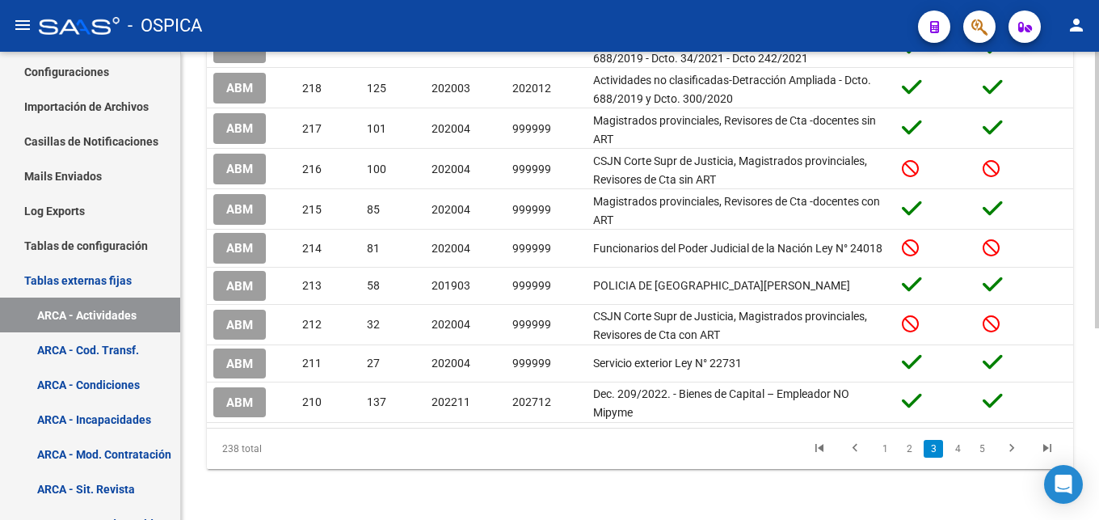
scroll to position [324, 0]
click at [953, 451] on link "4" at bounding box center [957, 448] width 19 height 18
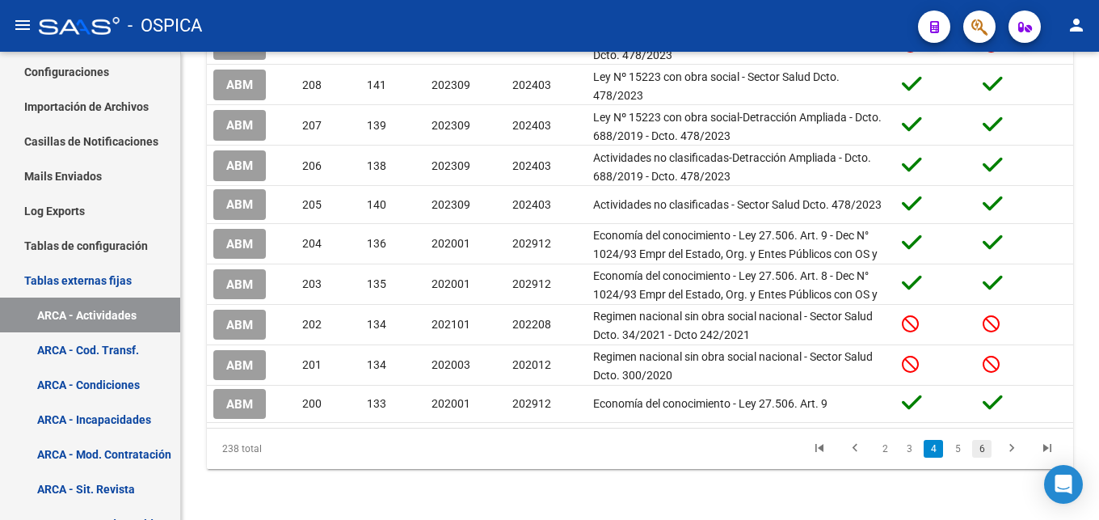
click at [979, 449] on link "6" at bounding box center [981, 449] width 19 height 18
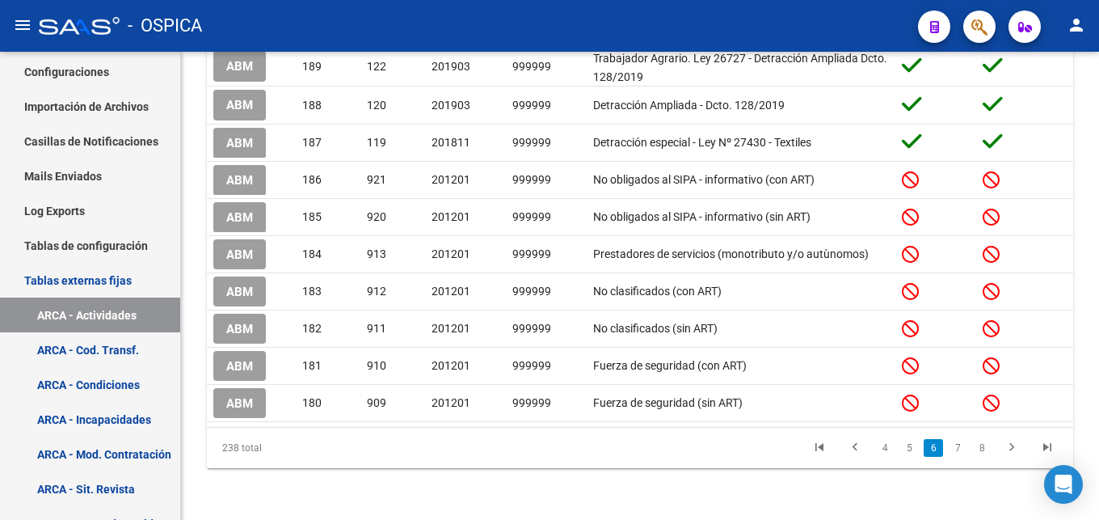
scroll to position [305, 0]
click at [986, 451] on link "8" at bounding box center [981, 448] width 19 height 18
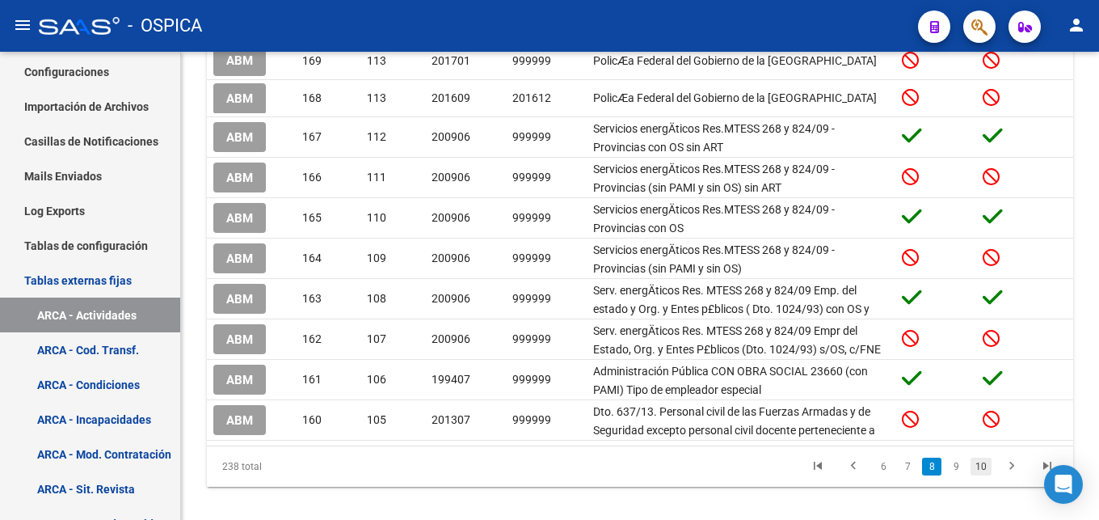
scroll to position [333, 0]
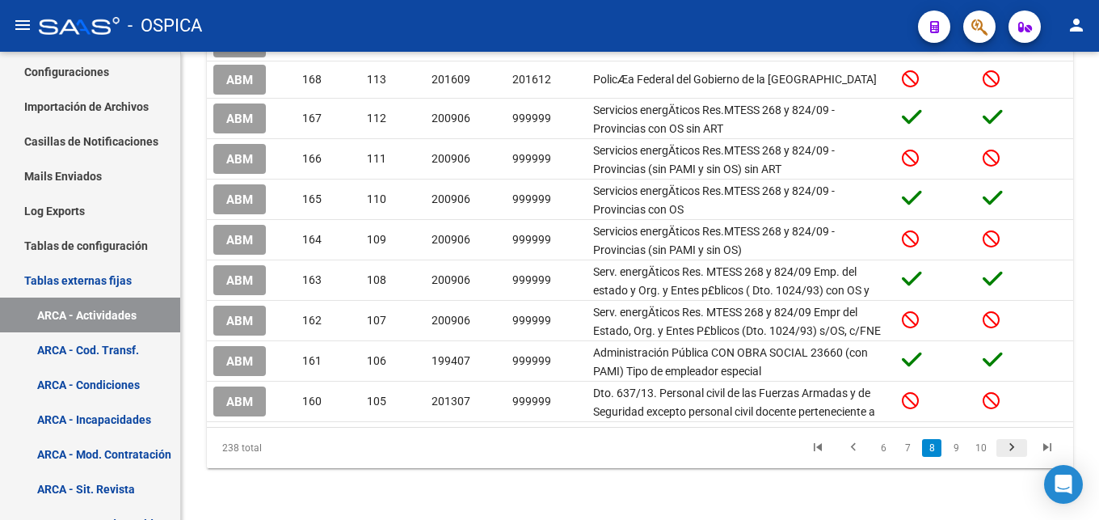
click at [1004, 448] on icon "go to next page" at bounding box center [1011, 449] width 21 height 19
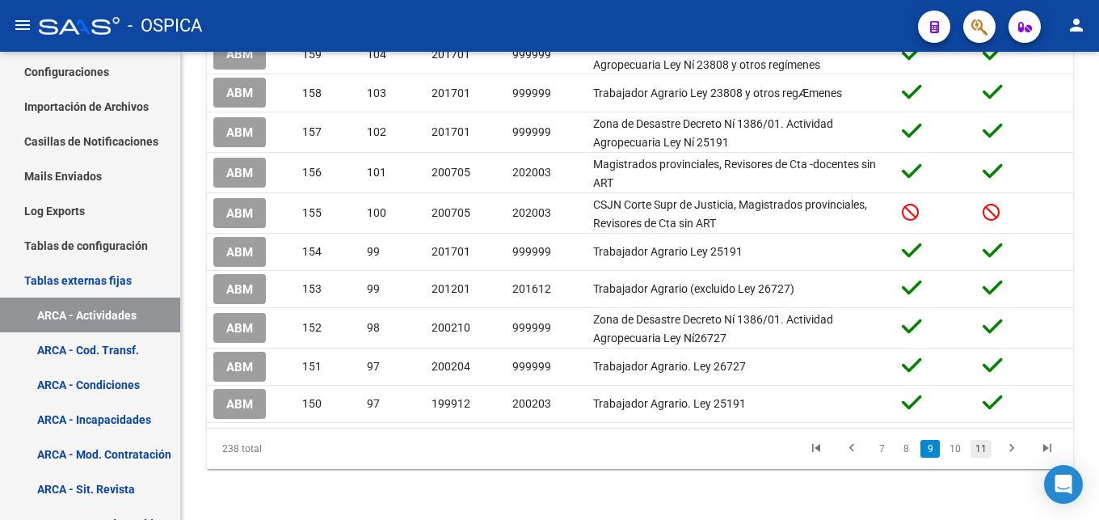
click at [985, 448] on link "11" at bounding box center [981, 449] width 21 height 18
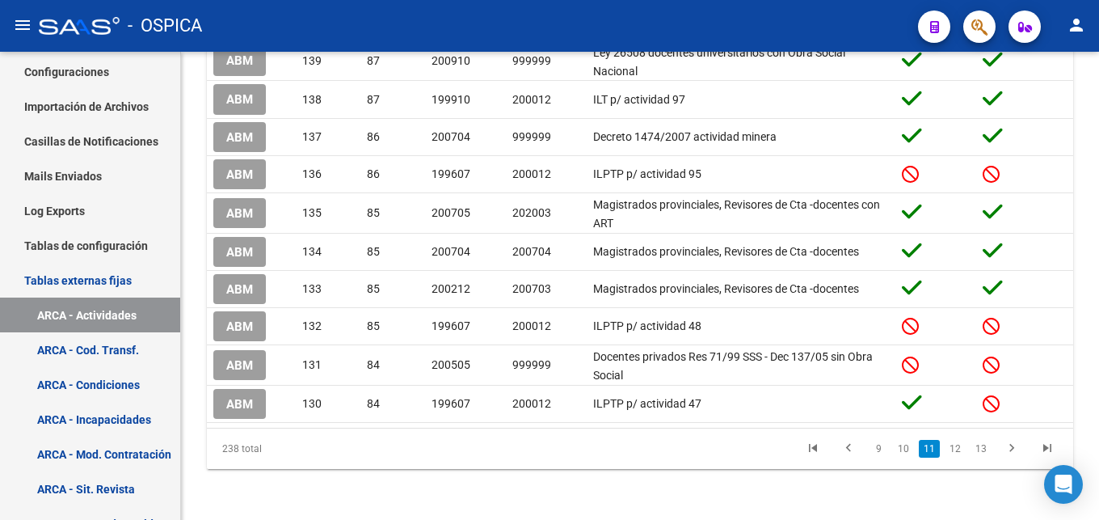
scroll to position [311, 0]
click at [960, 452] on link "12" at bounding box center [955, 448] width 21 height 18
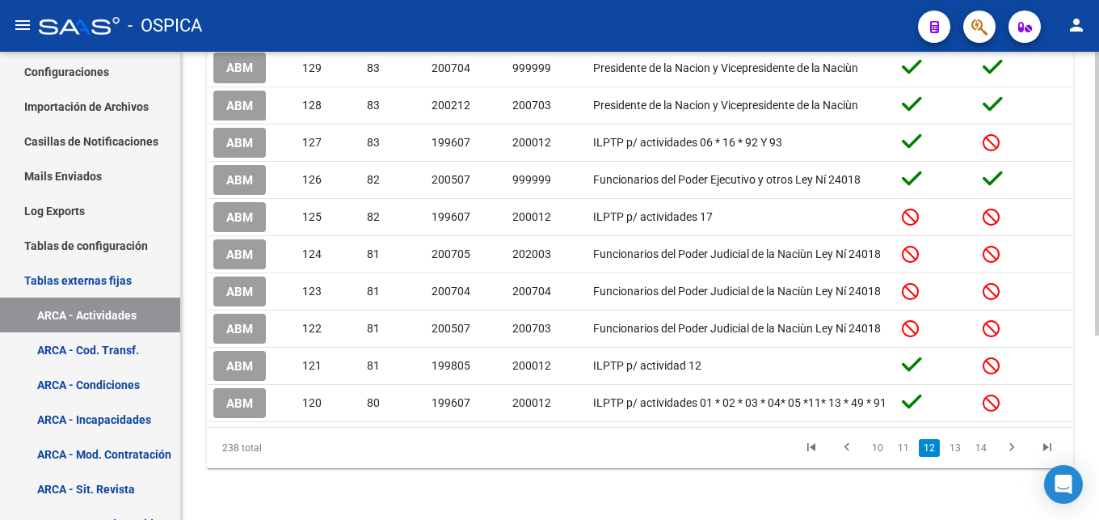
scroll to position [305, 0]
click at [984, 453] on link "14" at bounding box center [981, 448] width 21 height 18
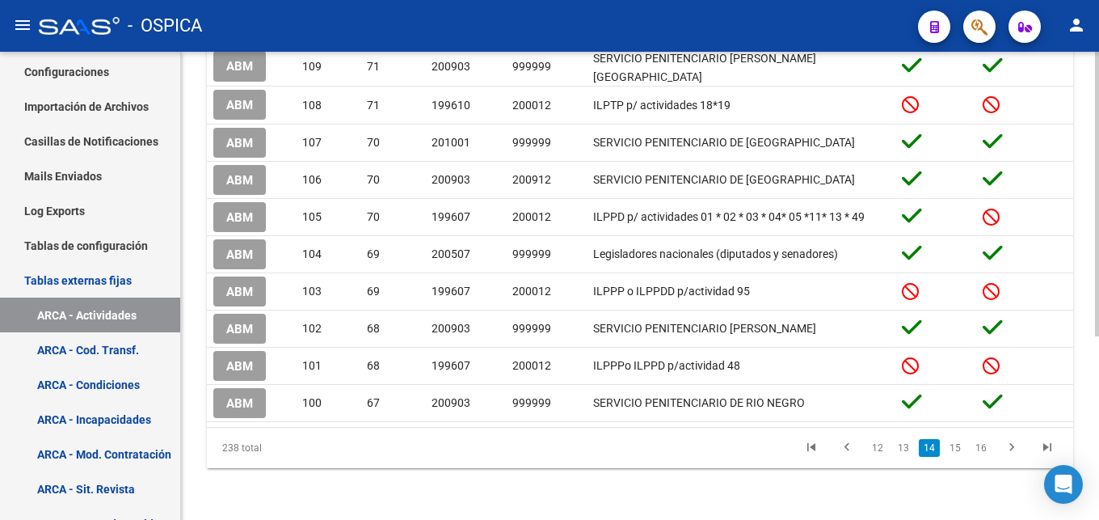
scroll to position [301, 0]
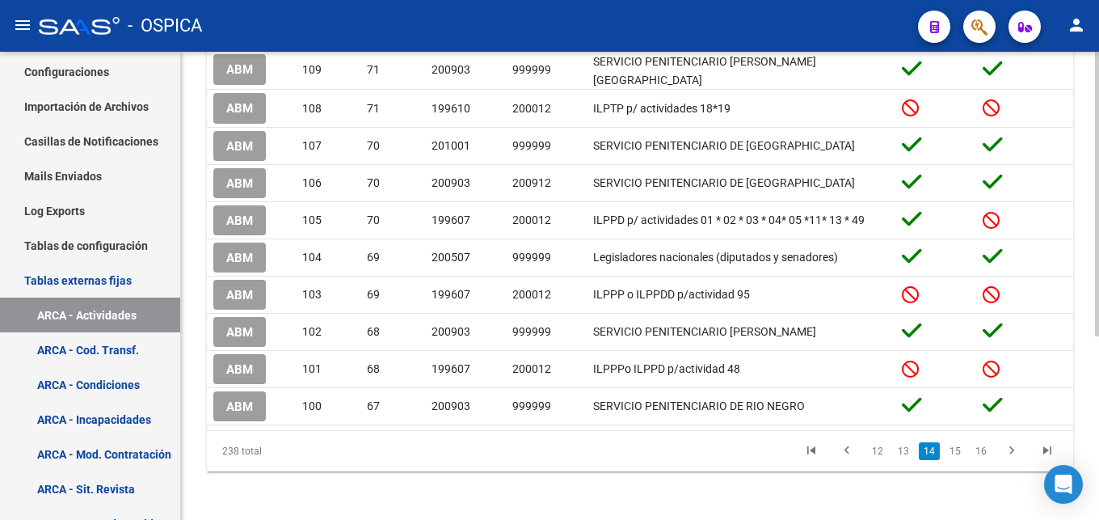
click at [775, 486] on div "Tablas SICOSS ARCA SISTEMA -> TABLAS EXTERNAS -> ARCA Actividades add Crear Act…" at bounding box center [640, 136] width 918 height 773
click at [954, 442] on link "15" at bounding box center [955, 451] width 21 height 18
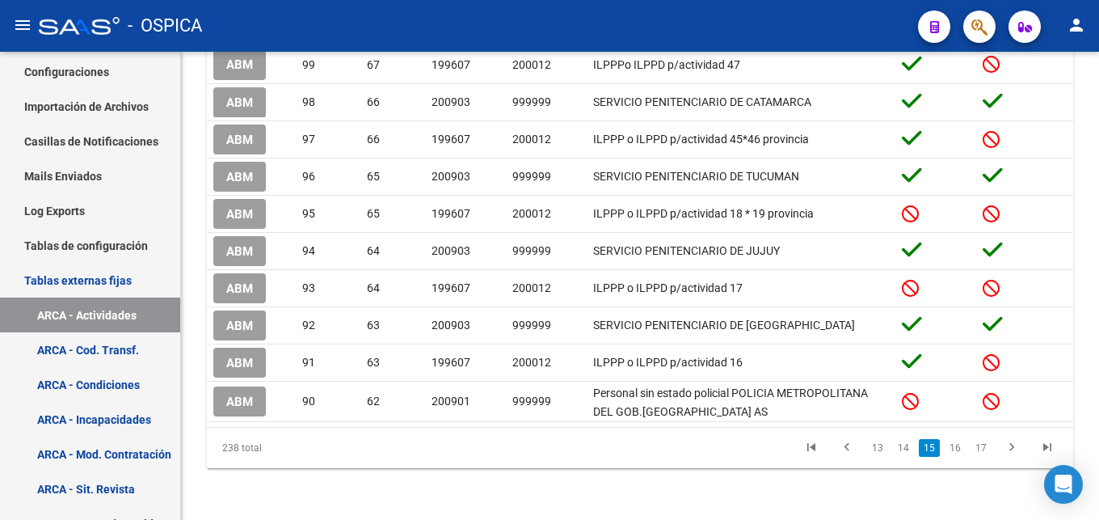
scroll to position [305, 0]
click at [956, 446] on link "16" at bounding box center [955, 448] width 21 height 18
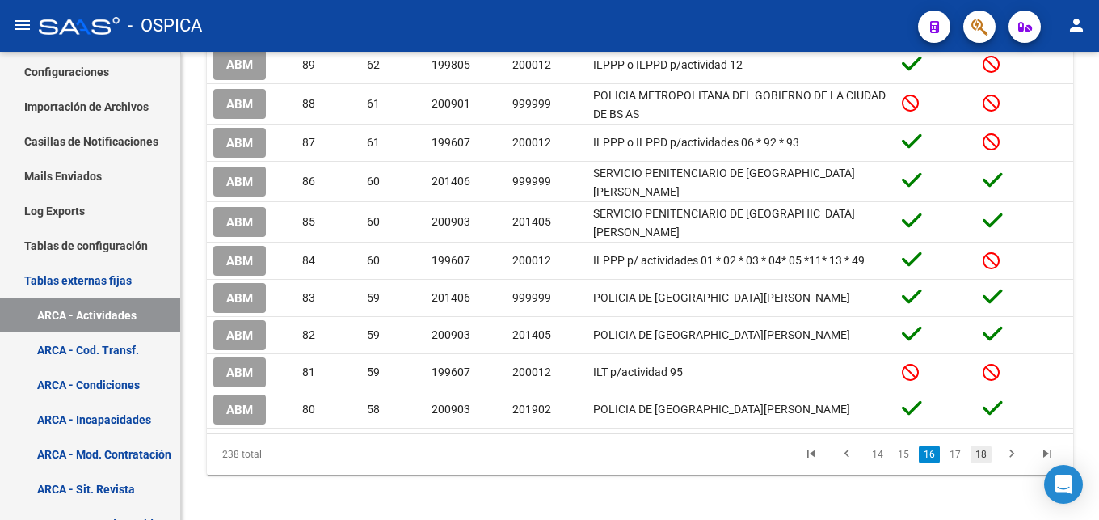
click at [980, 453] on link "18" at bounding box center [981, 454] width 21 height 18
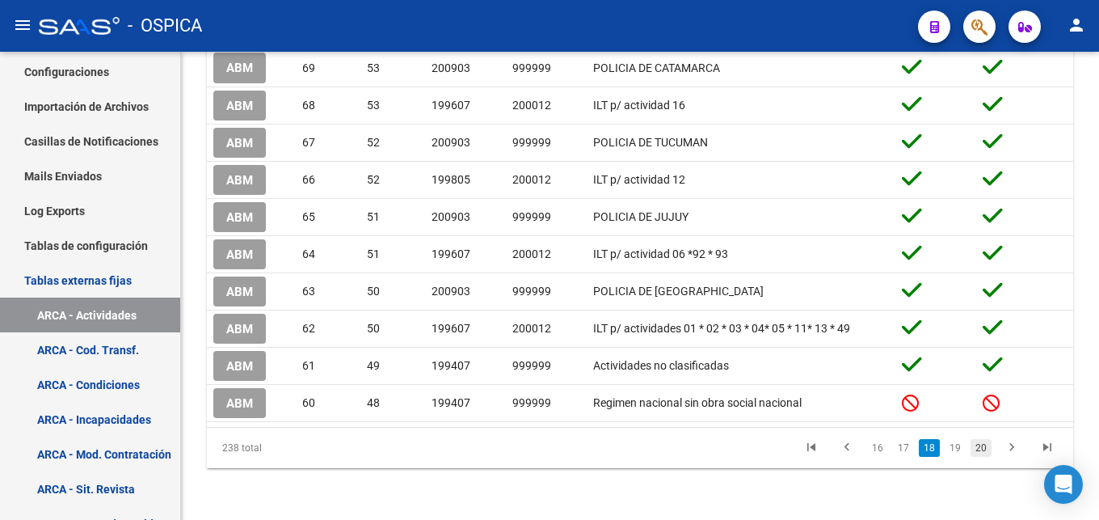
click at [976, 451] on link "20" at bounding box center [981, 448] width 21 height 18
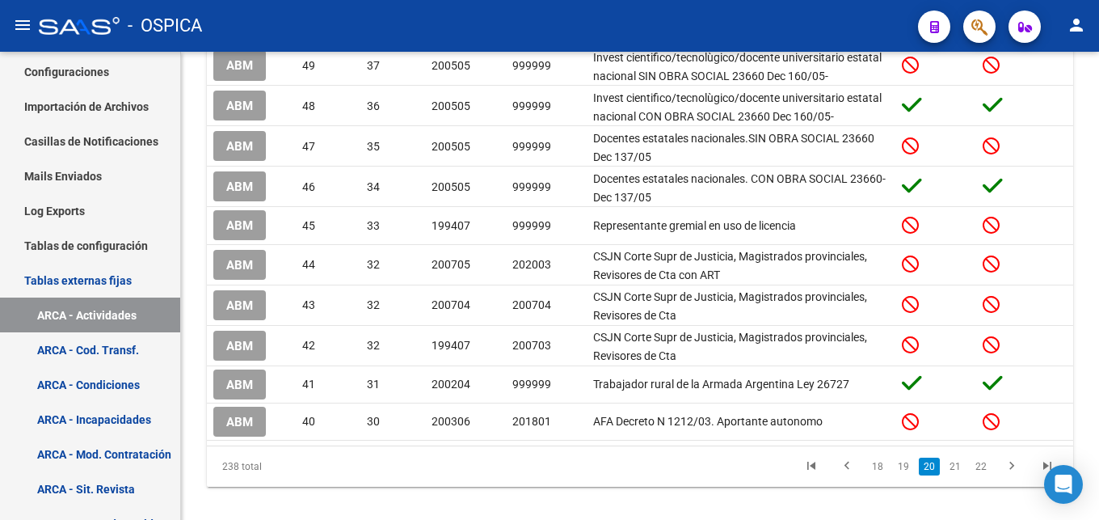
scroll to position [323, 0]
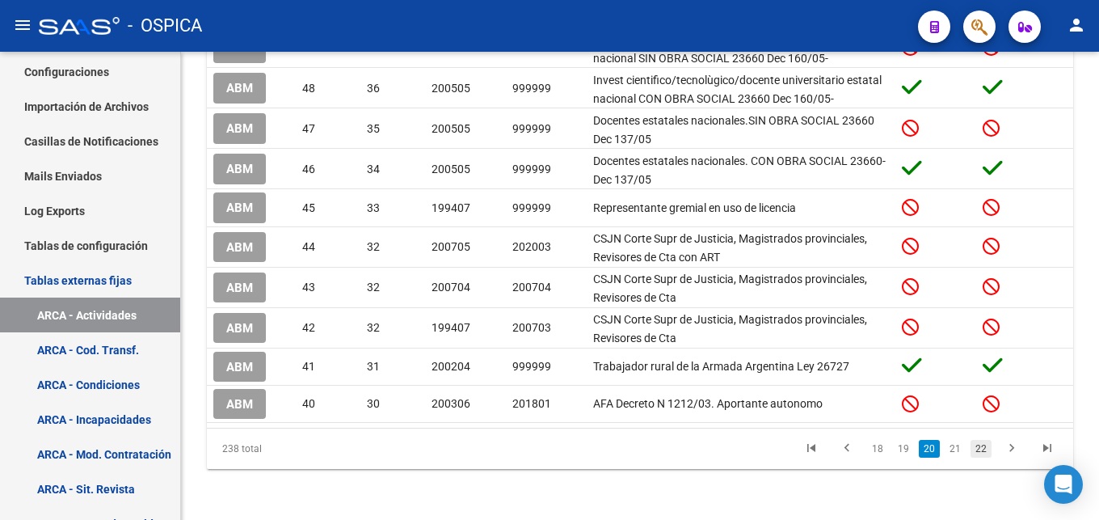
click at [988, 451] on link "22" at bounding box center [981, 449] width 21 height 18
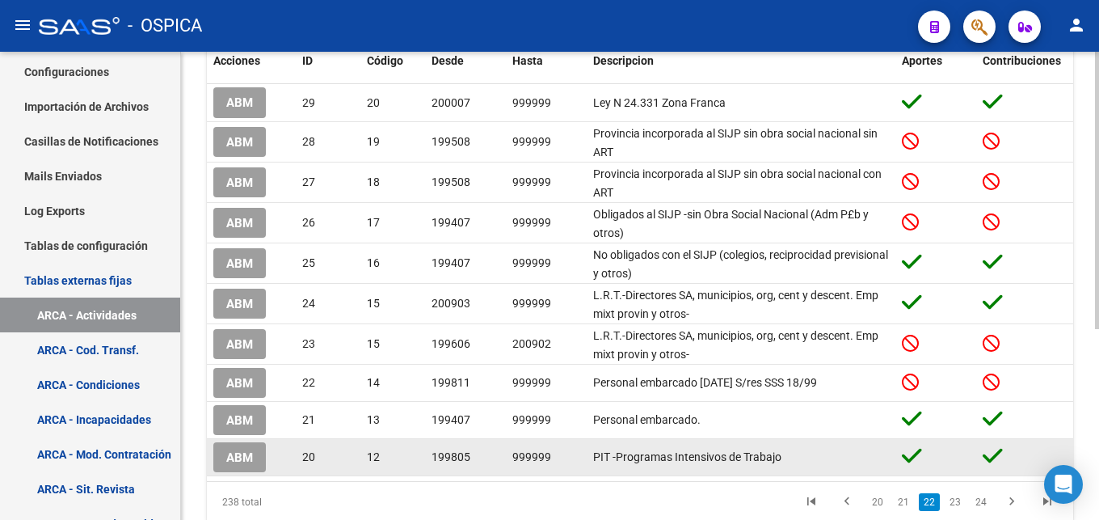
scroll to position [238, 0]
